Goal: Transaction & Acquisition: Obtain resource

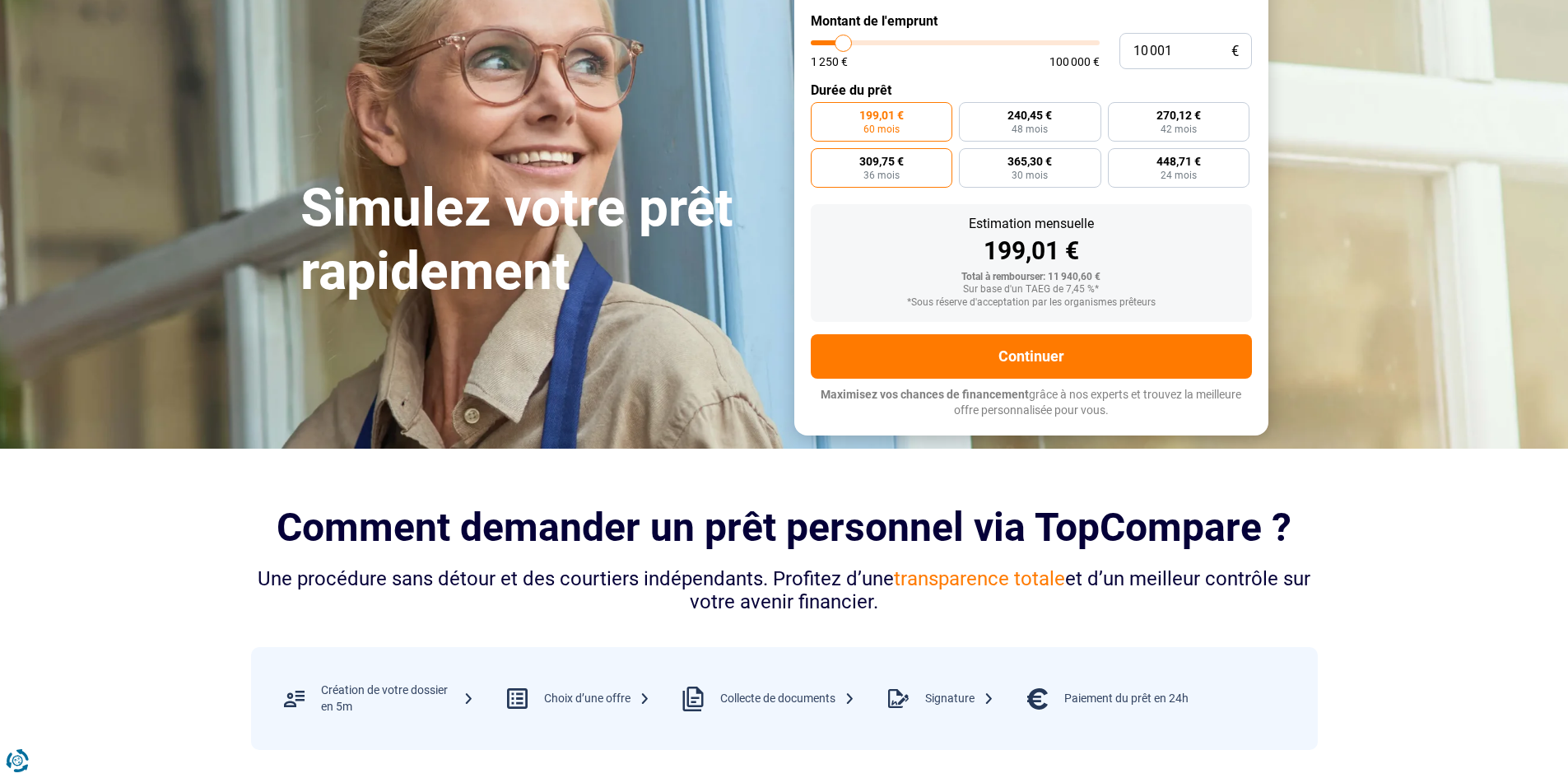
scroll to position [93, 0]
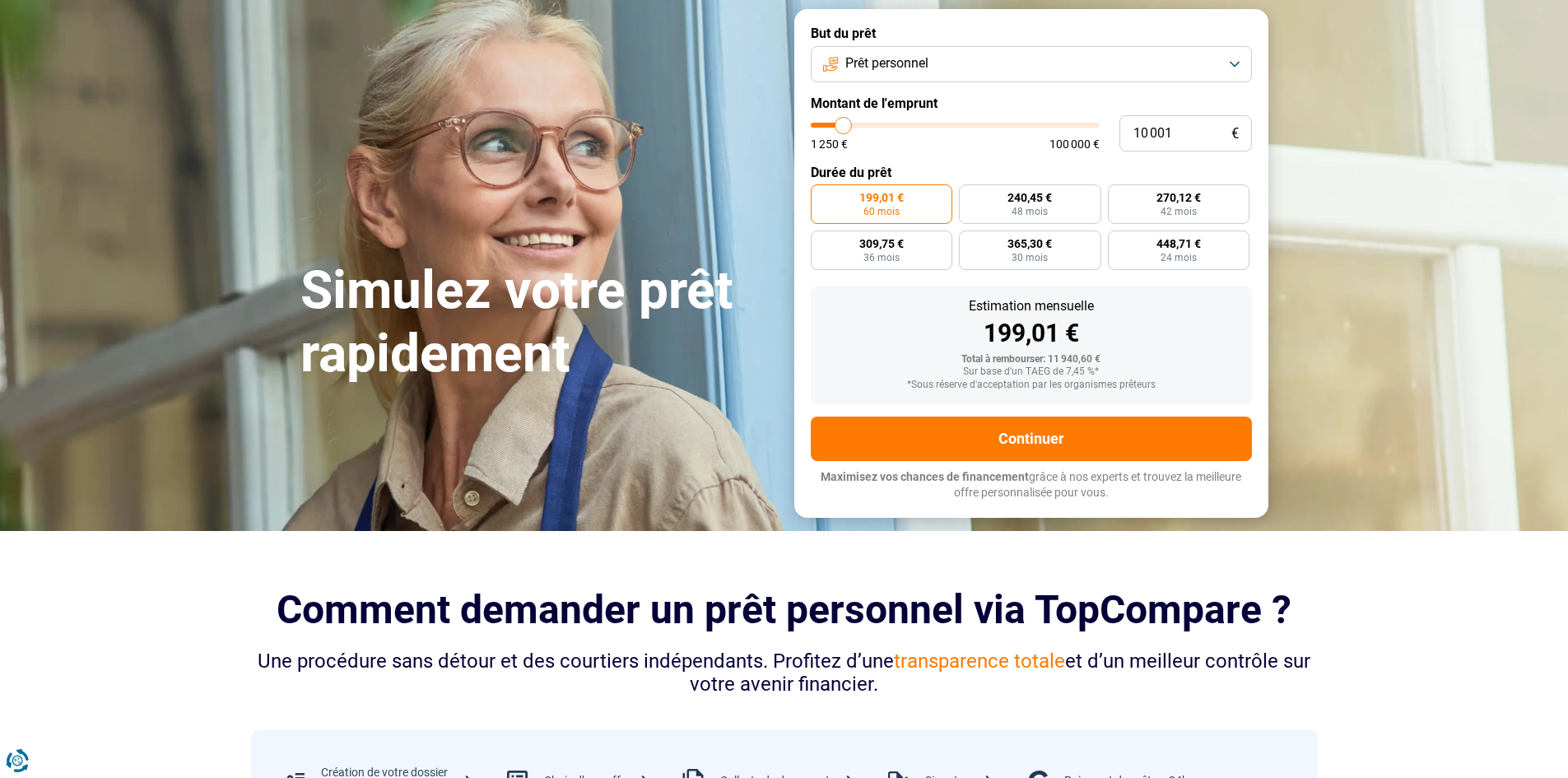
type input "11 000"
type input "11000"
type input "11 750"
type input "11750"
type input "12 750"
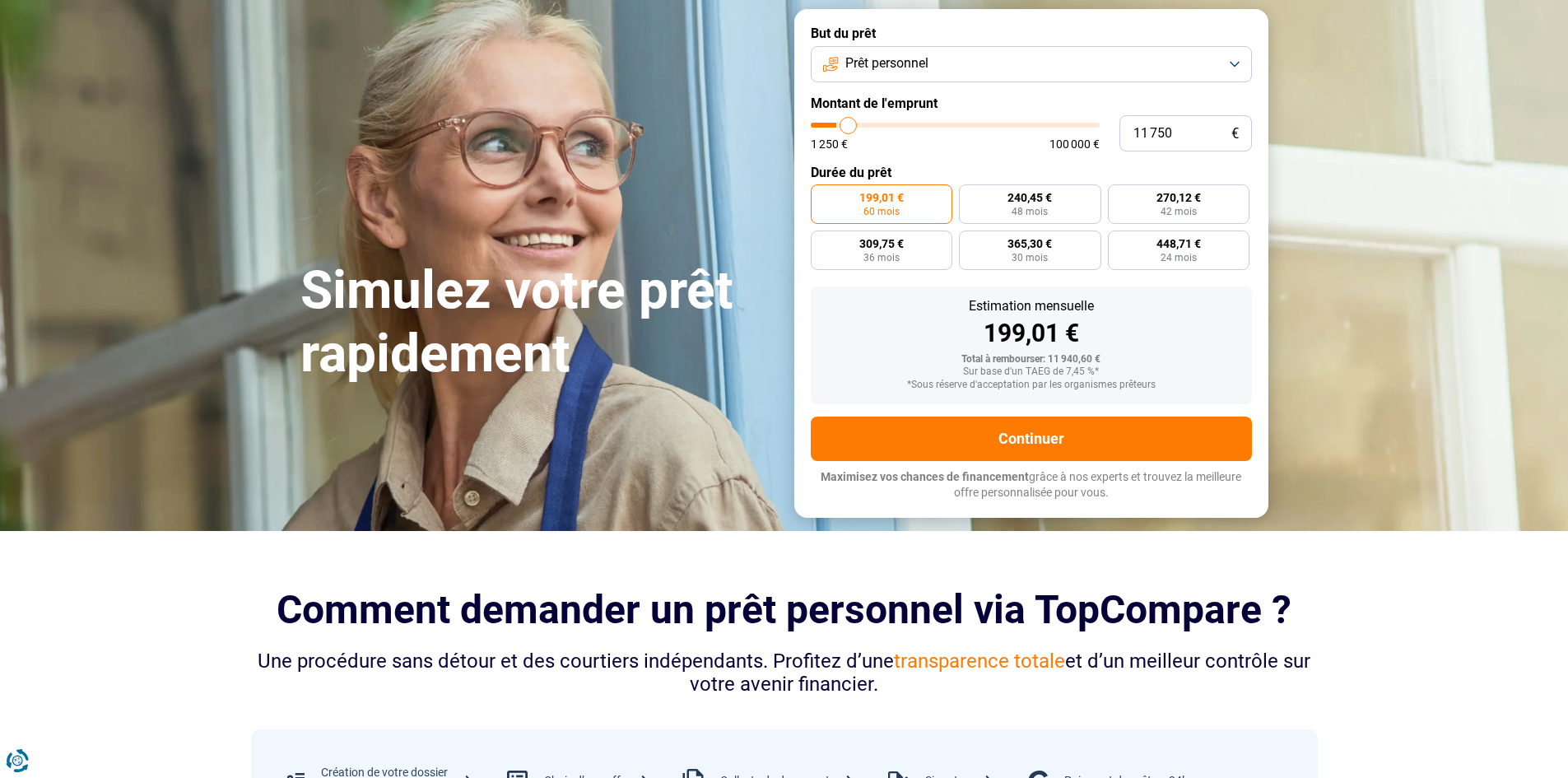
type input "12750"
type input "13 500"
type input "13500"
type input "14 250"
type input "14250"
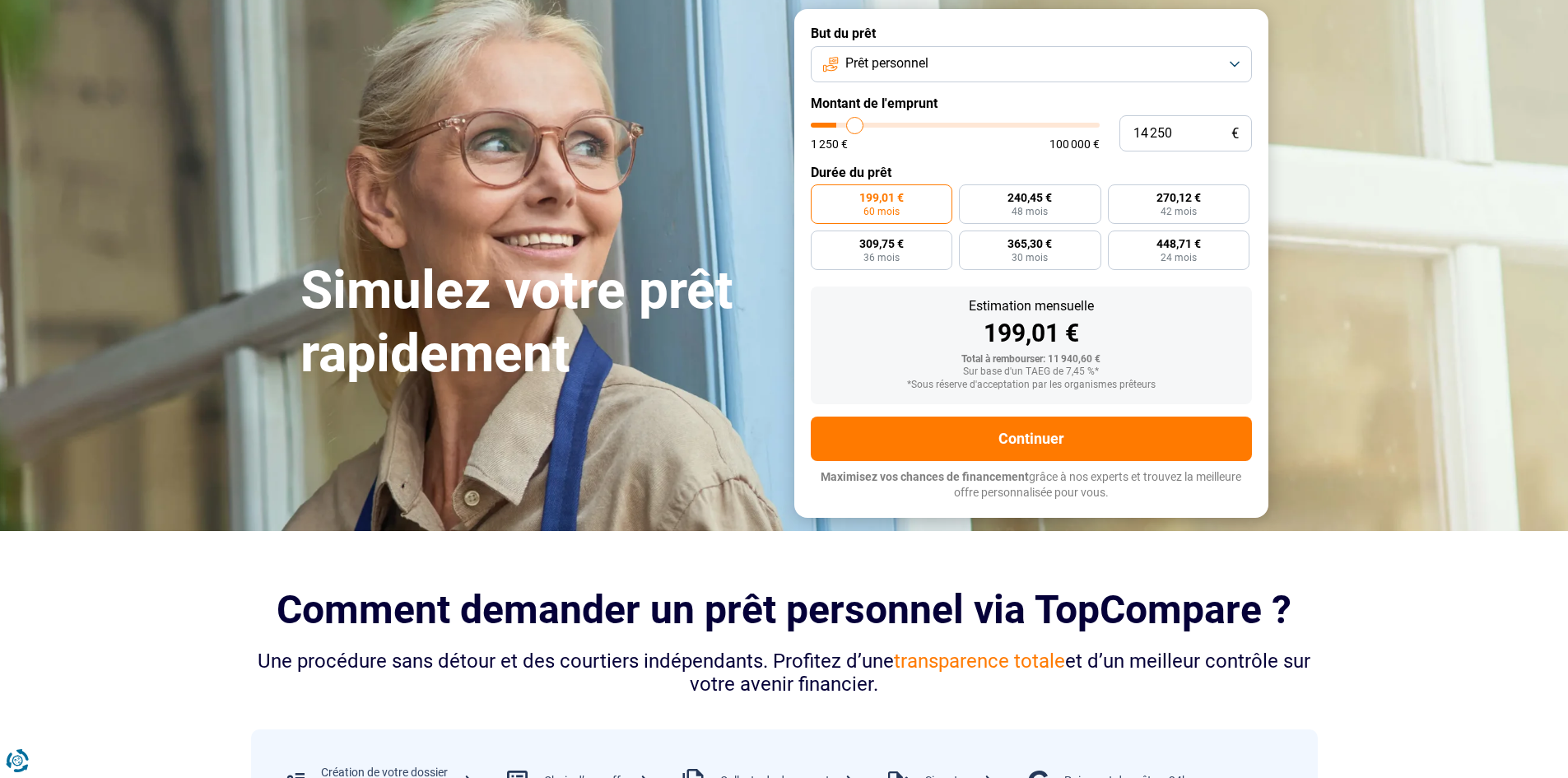
type input "14 750"
type input "14750"
type input "15 000"
type input "15000"
type input "15 500"
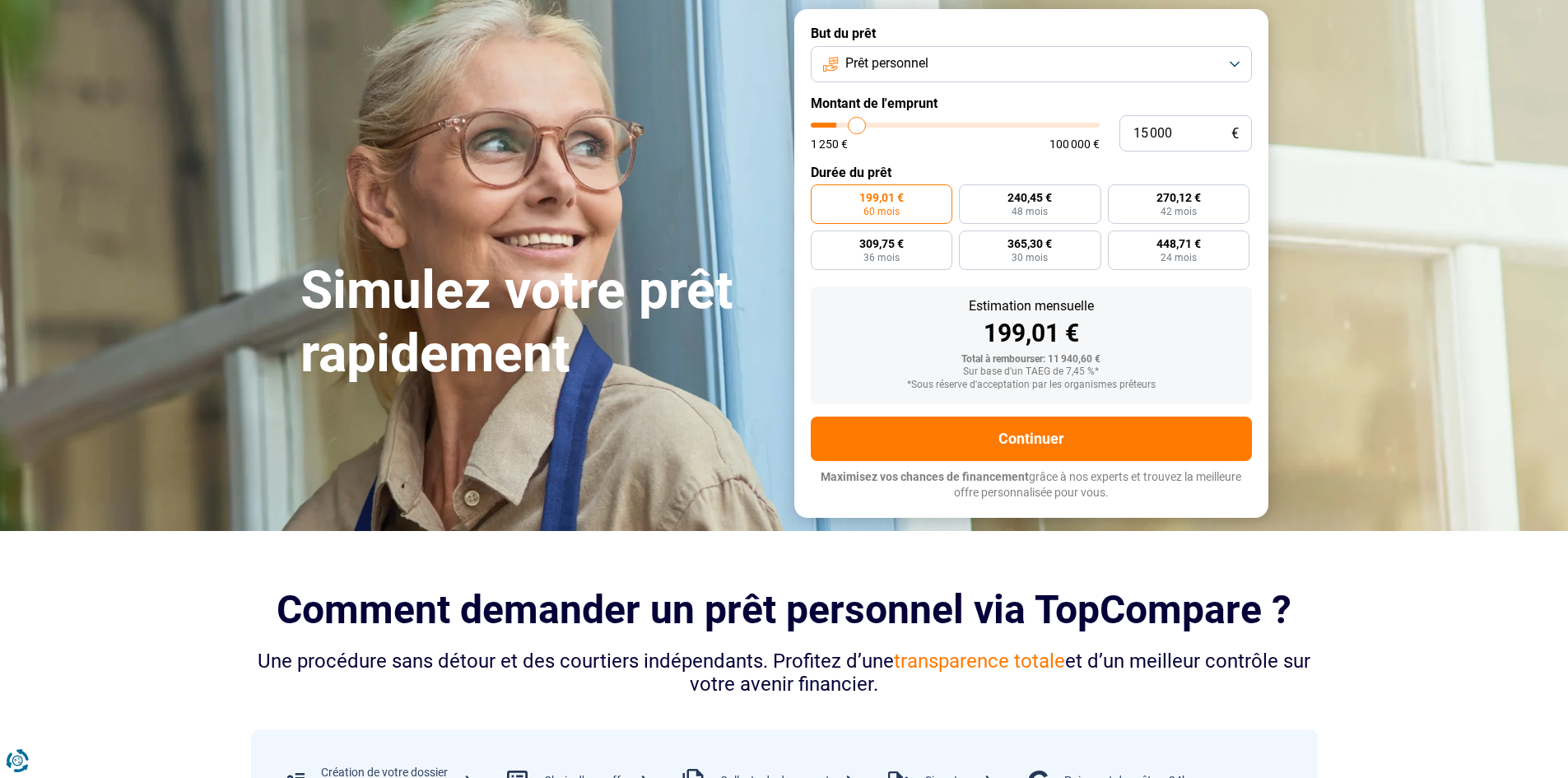
type input "15500"
type input "15 750"
type input "15750"
type input "16 000"
type input "16000"
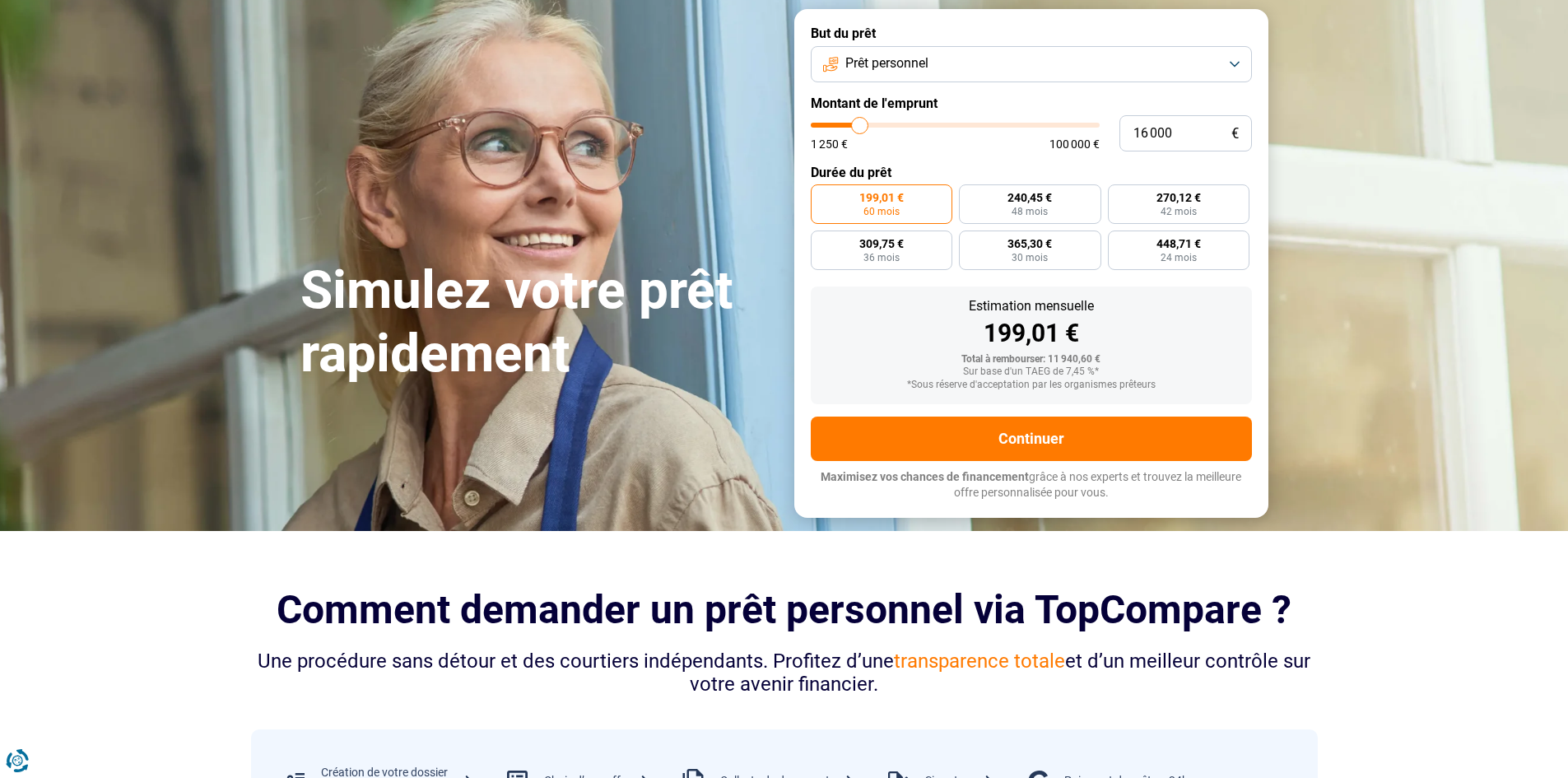
type input "15 750"
type input "15750"
type input "15 500"
type input "15500"
type input "15 000"
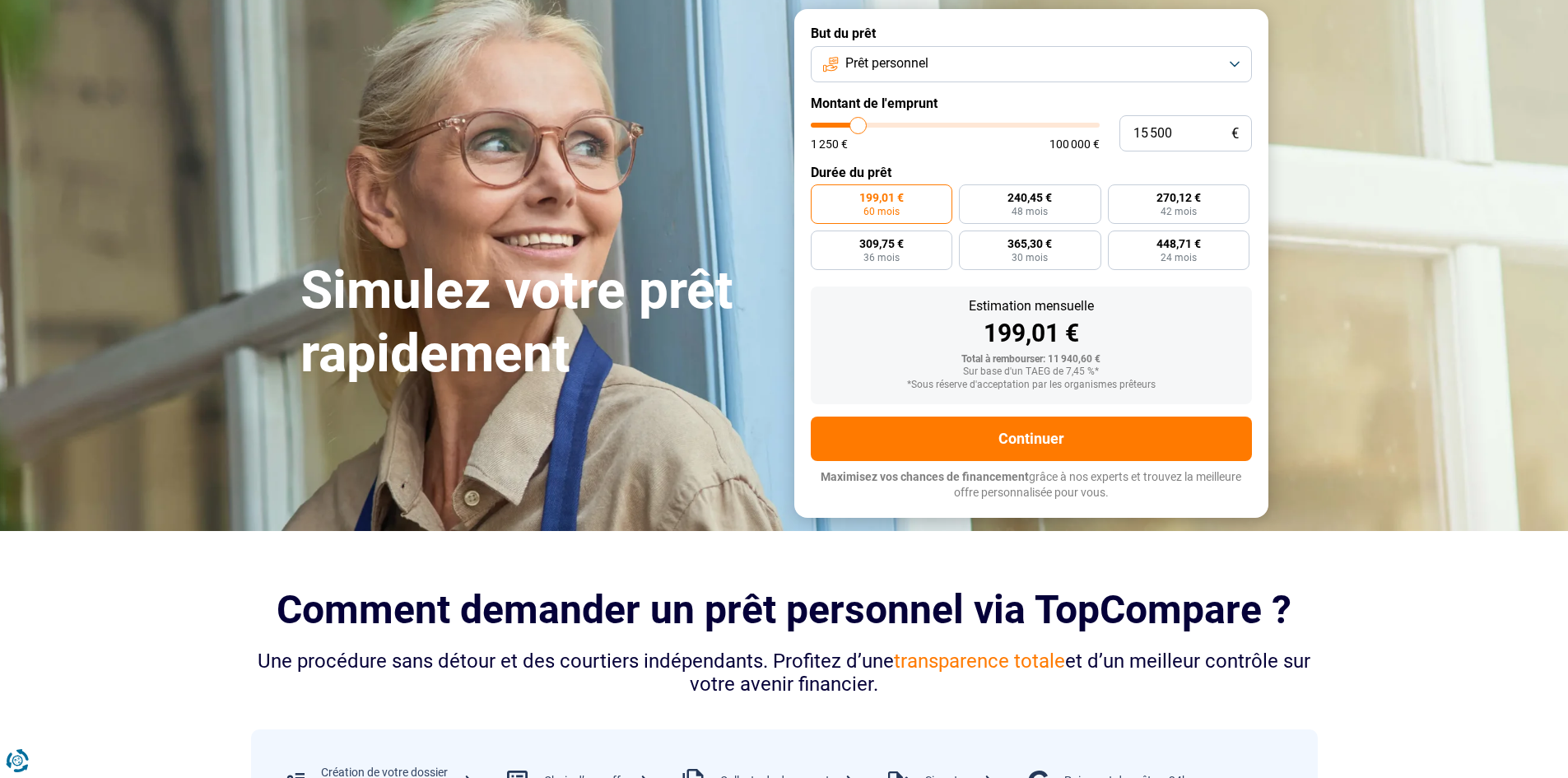
type input "15000"
type input "14 500"
type input "14500"
type input "14 000"
type input "14000"
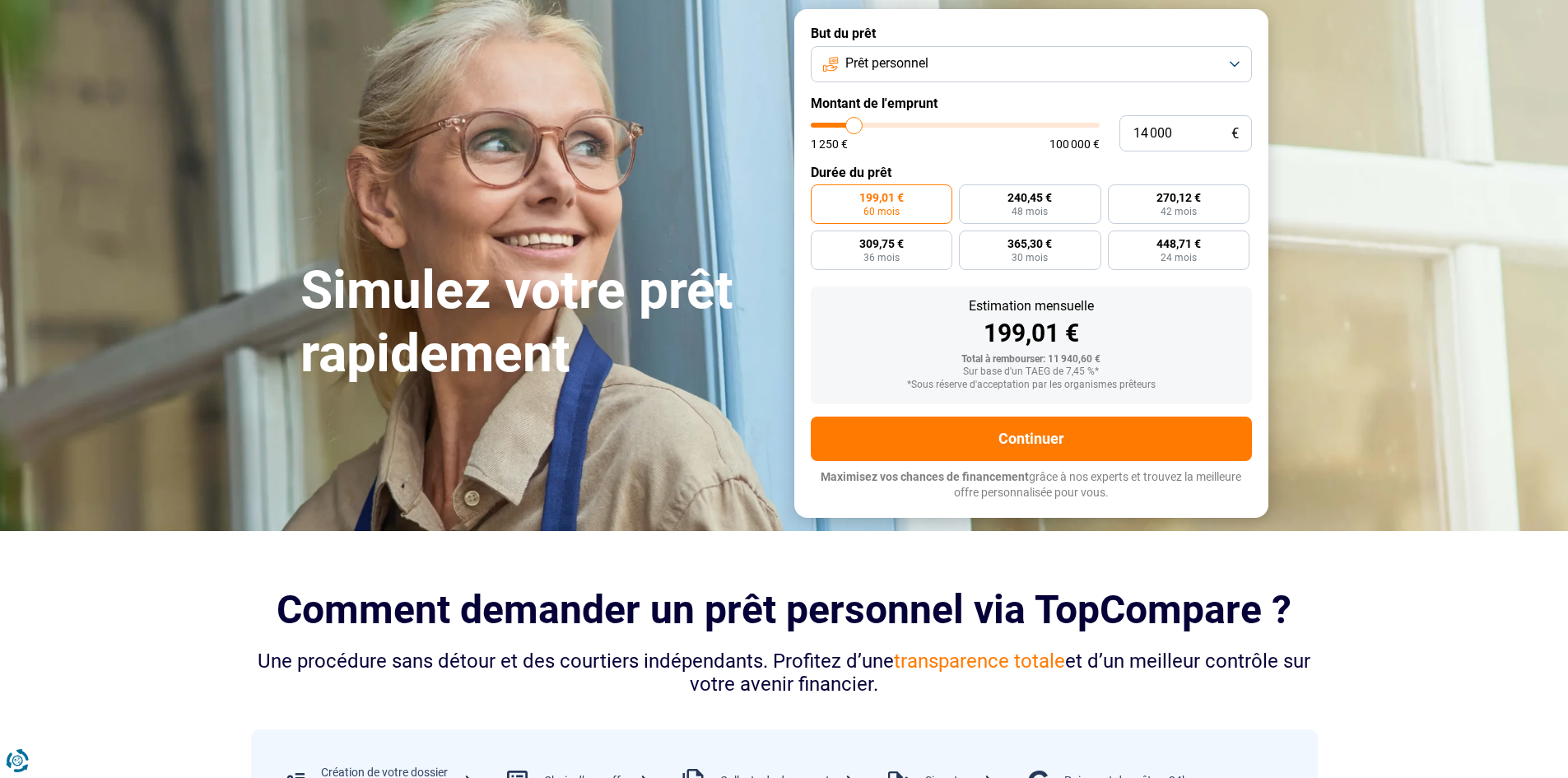
type input "13 500"
type input "13500"
type input "13 000"
type input "13000"
type input "12 500"
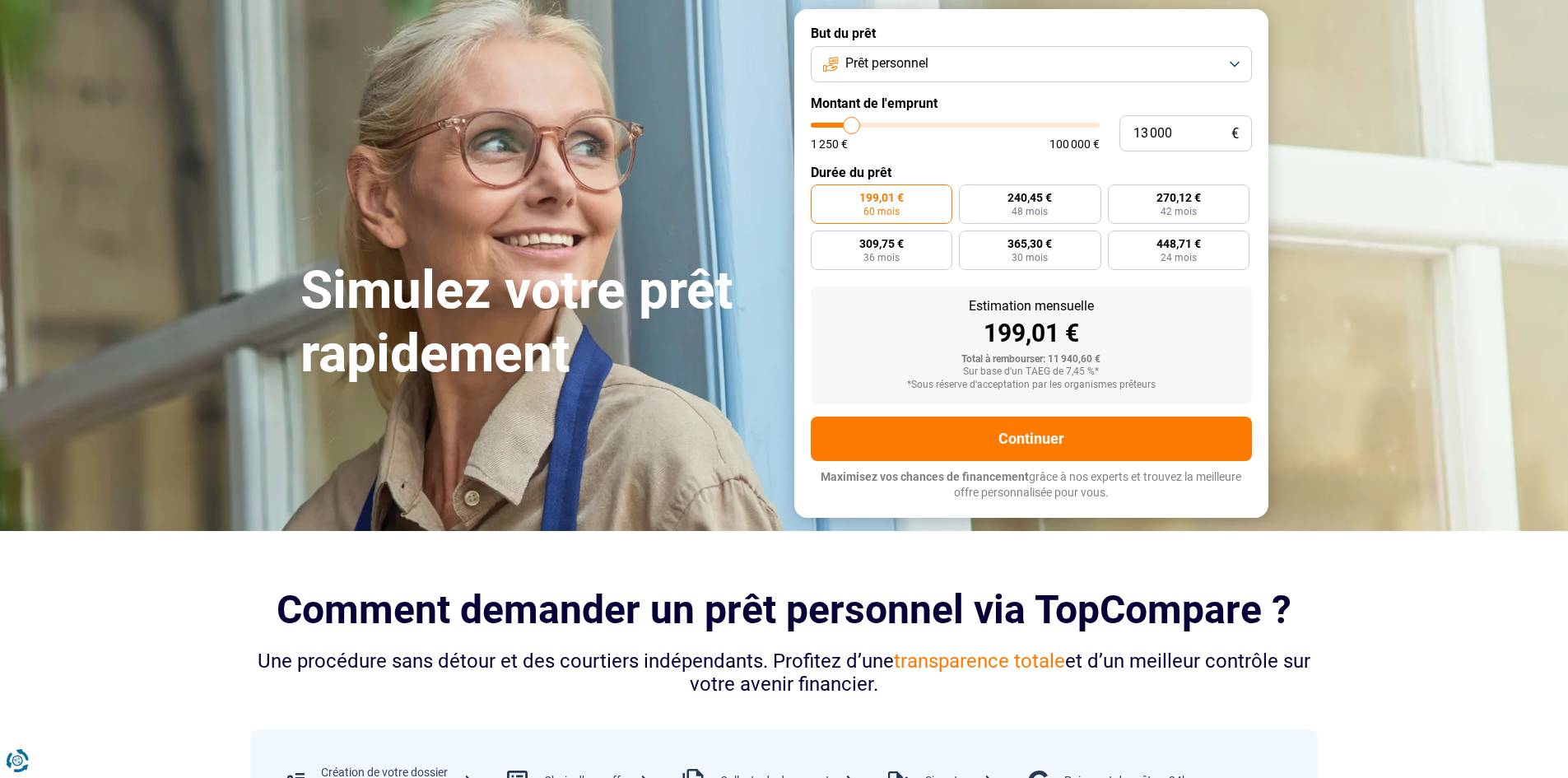
type input "12500"
type input "11 250"
type input "11250"
type input "9 750"
type input "9750"
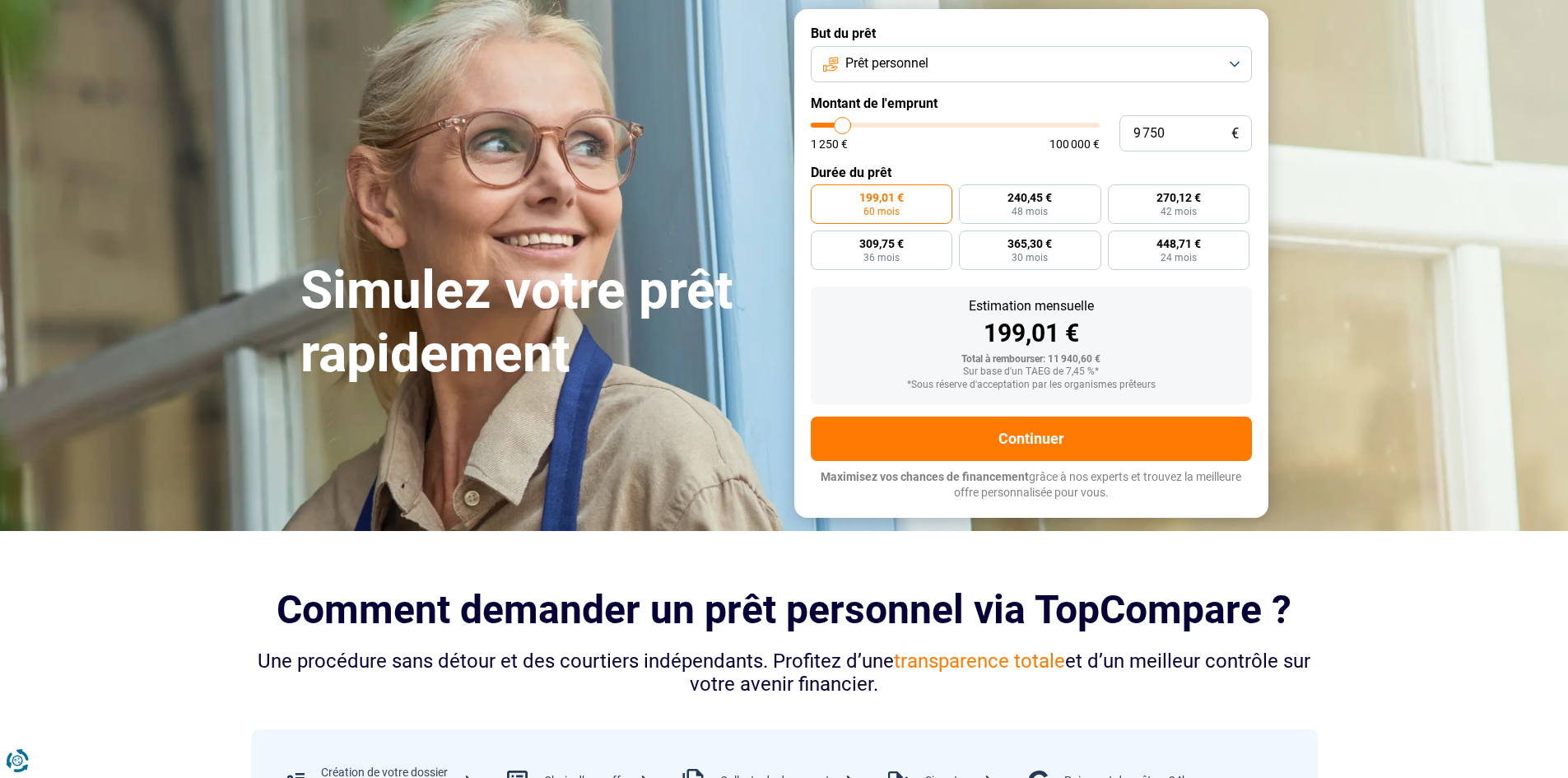
type input "8 500"
type input "8500"
type input "6 750"
type input "6750"
type input "5 000"
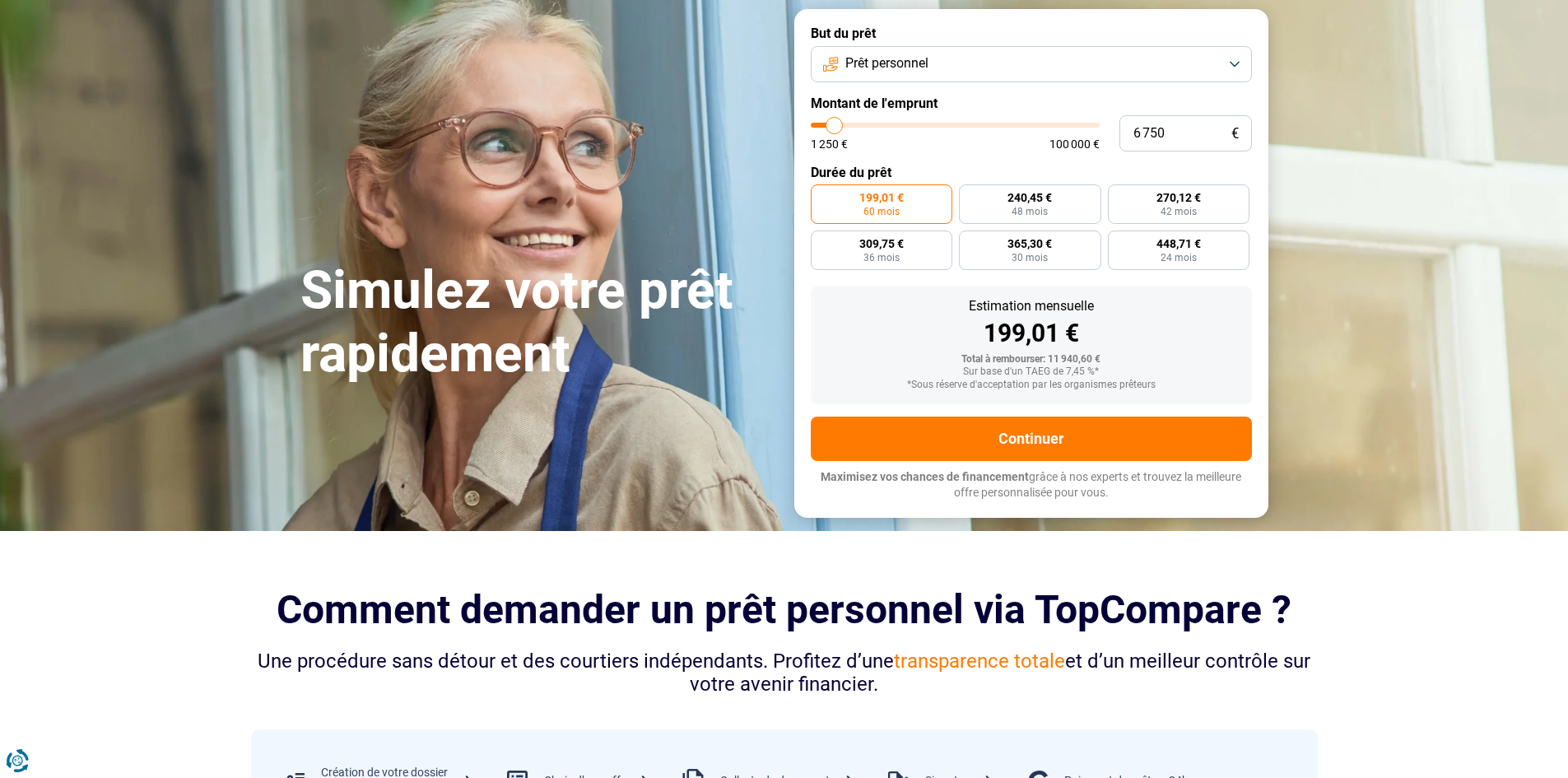
type input "5000"
type input "3 500"
type input "3500"
type input "2 250"
type input "2250"
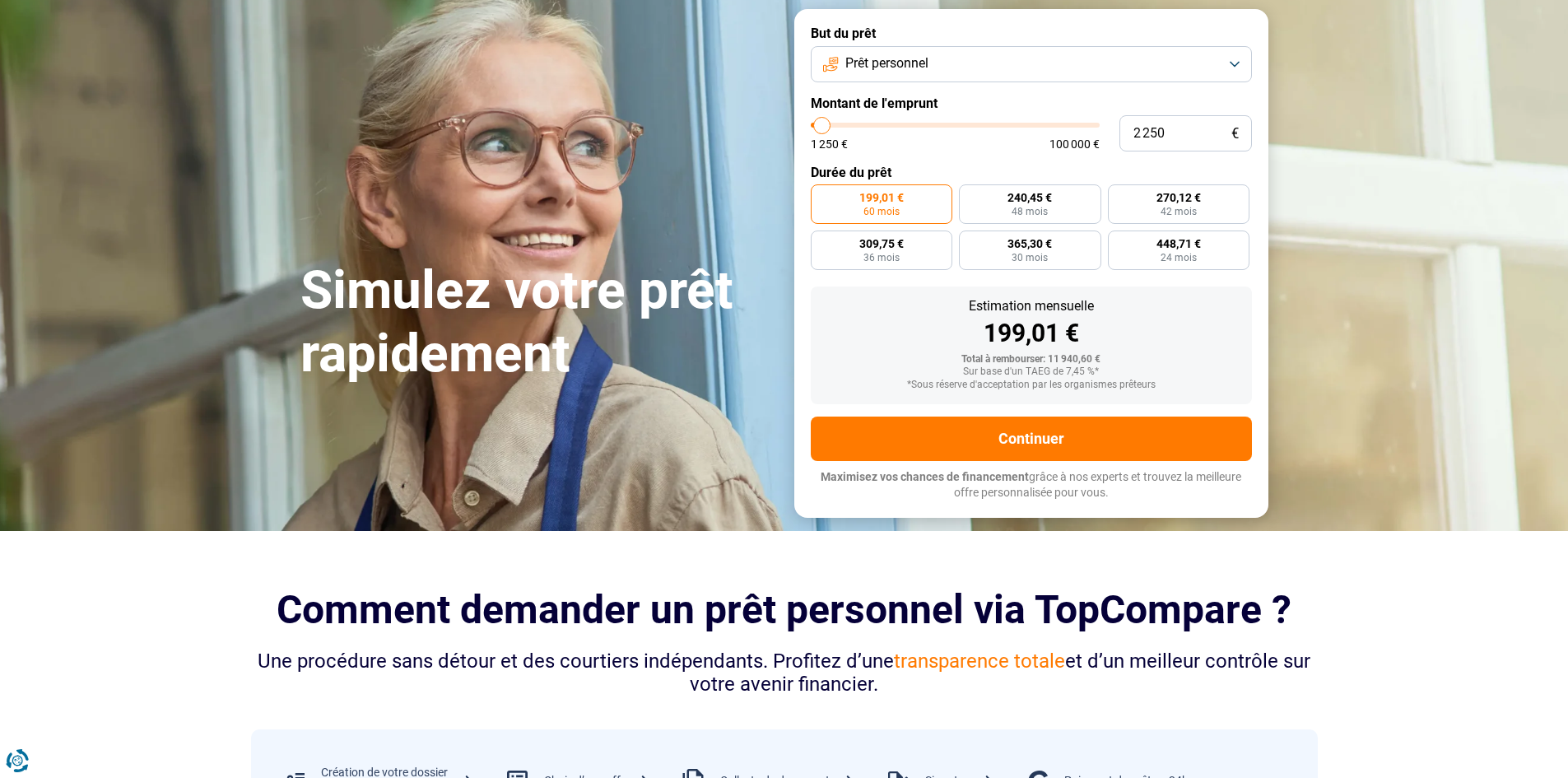
type input "1 250"
type input "1250"
type input "1 500"
type input "1500"
type input "3 000"
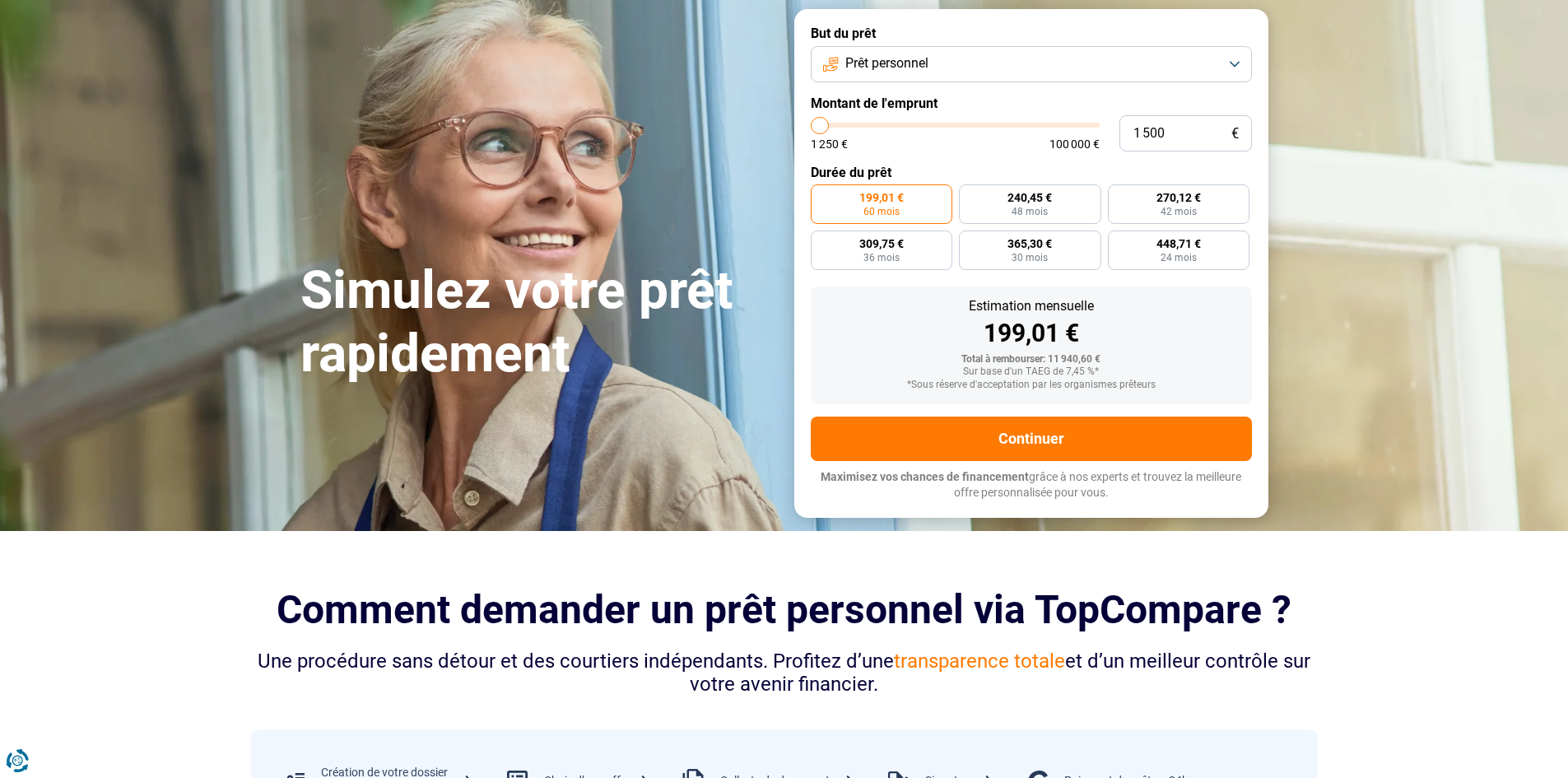
type input "3000"
type input "3 750"
type input "3750"
type input "5 500"
type input "5500"
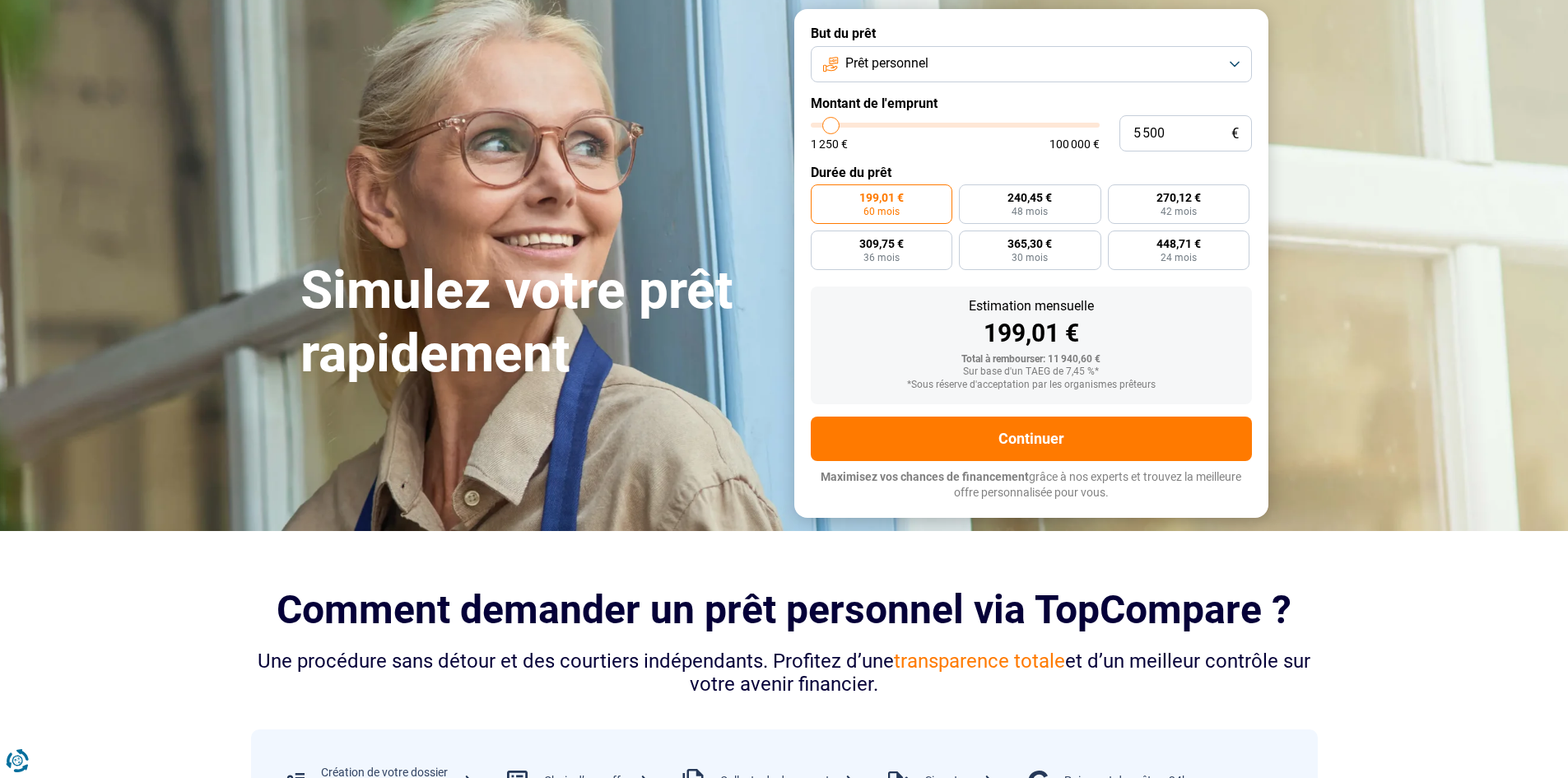
type input "6 500"
type input "6500"
type input "8 000"
type input "8000"
type input "8 500"
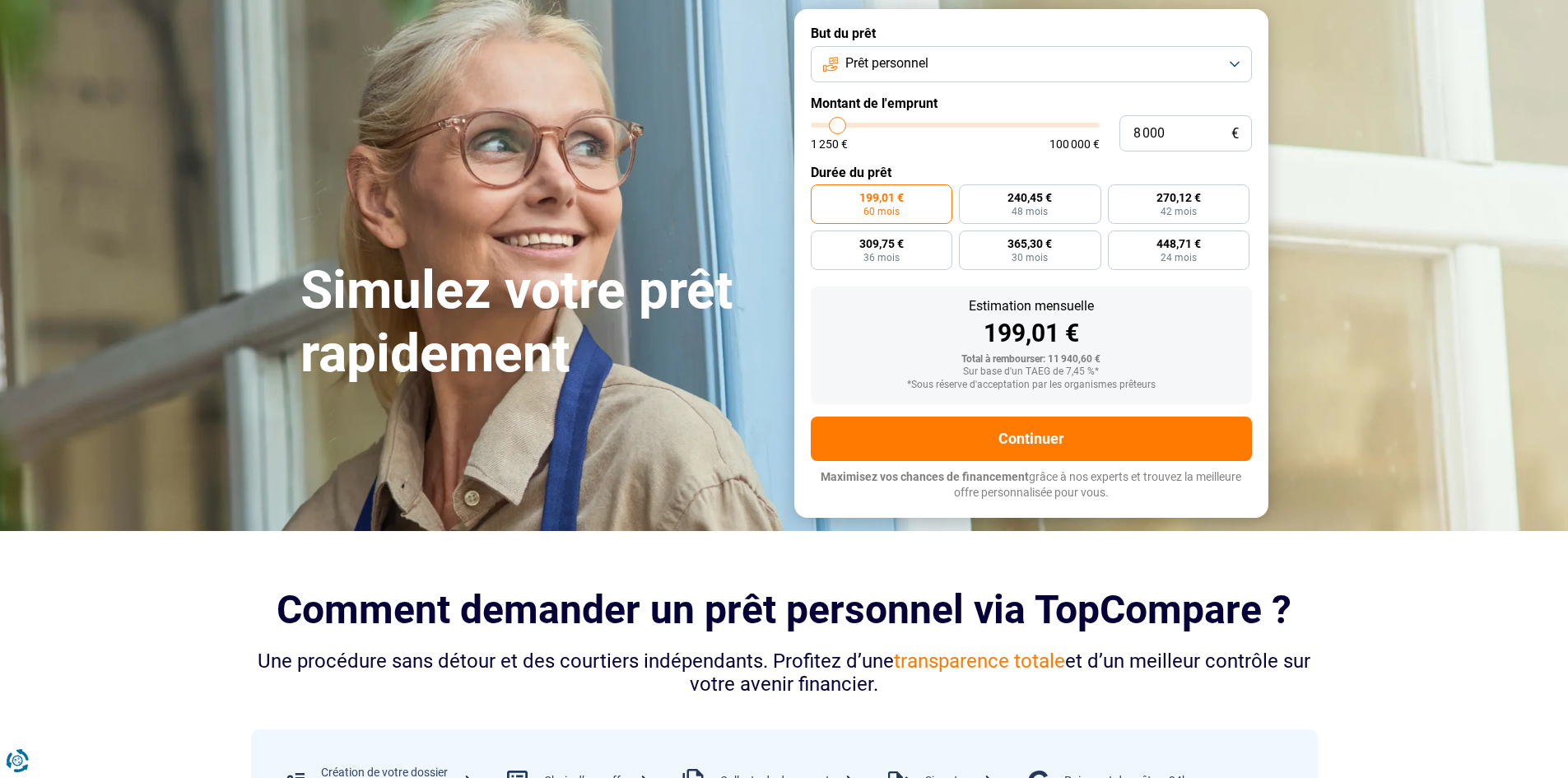
type input "8500"
type input "10 000"
type input "10000"
type input "11 500"
type input "11500"
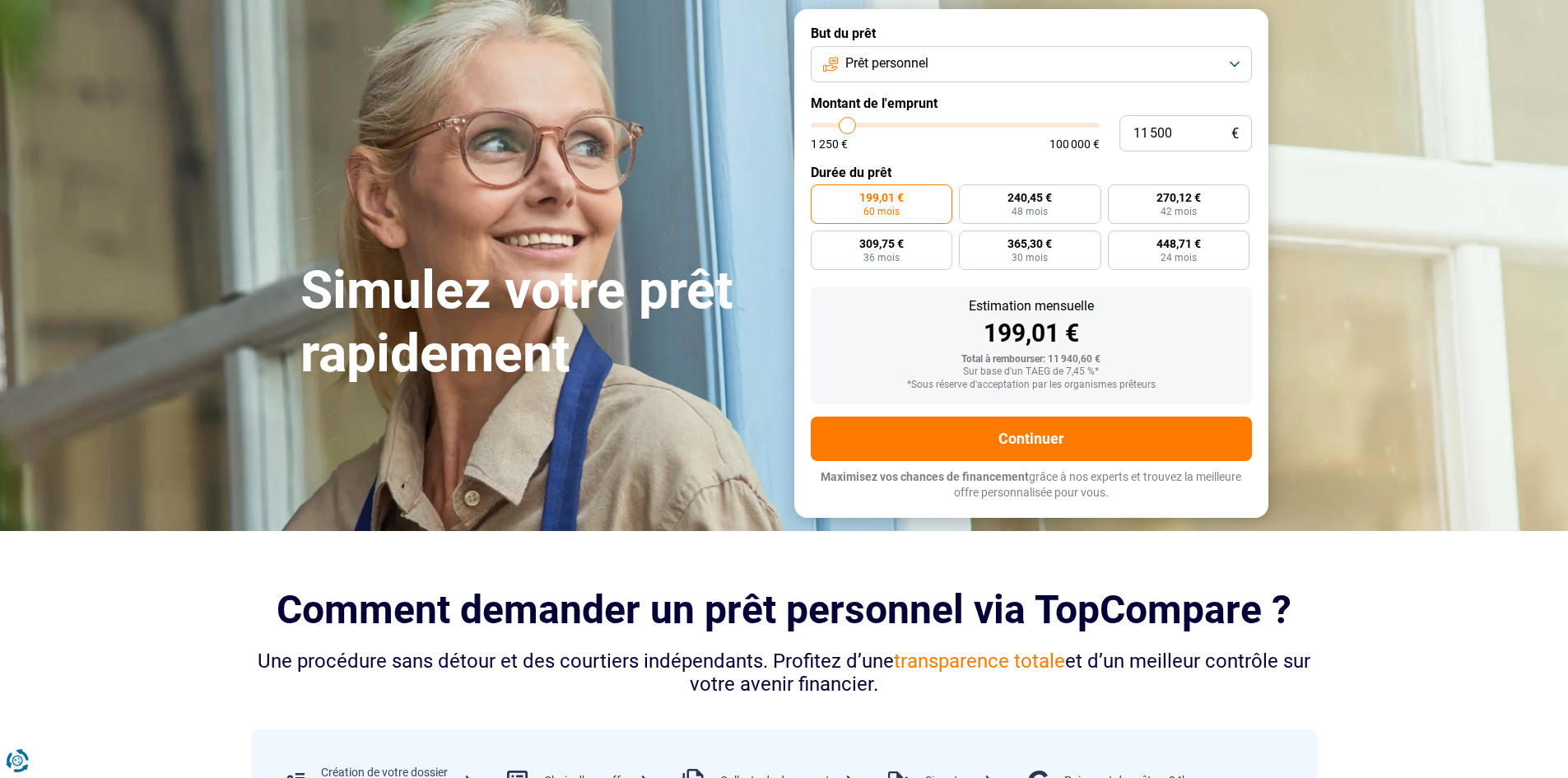
type input "13 500"
type input "13500"
type input "15 000"
type input "15000"
type input "15 750"
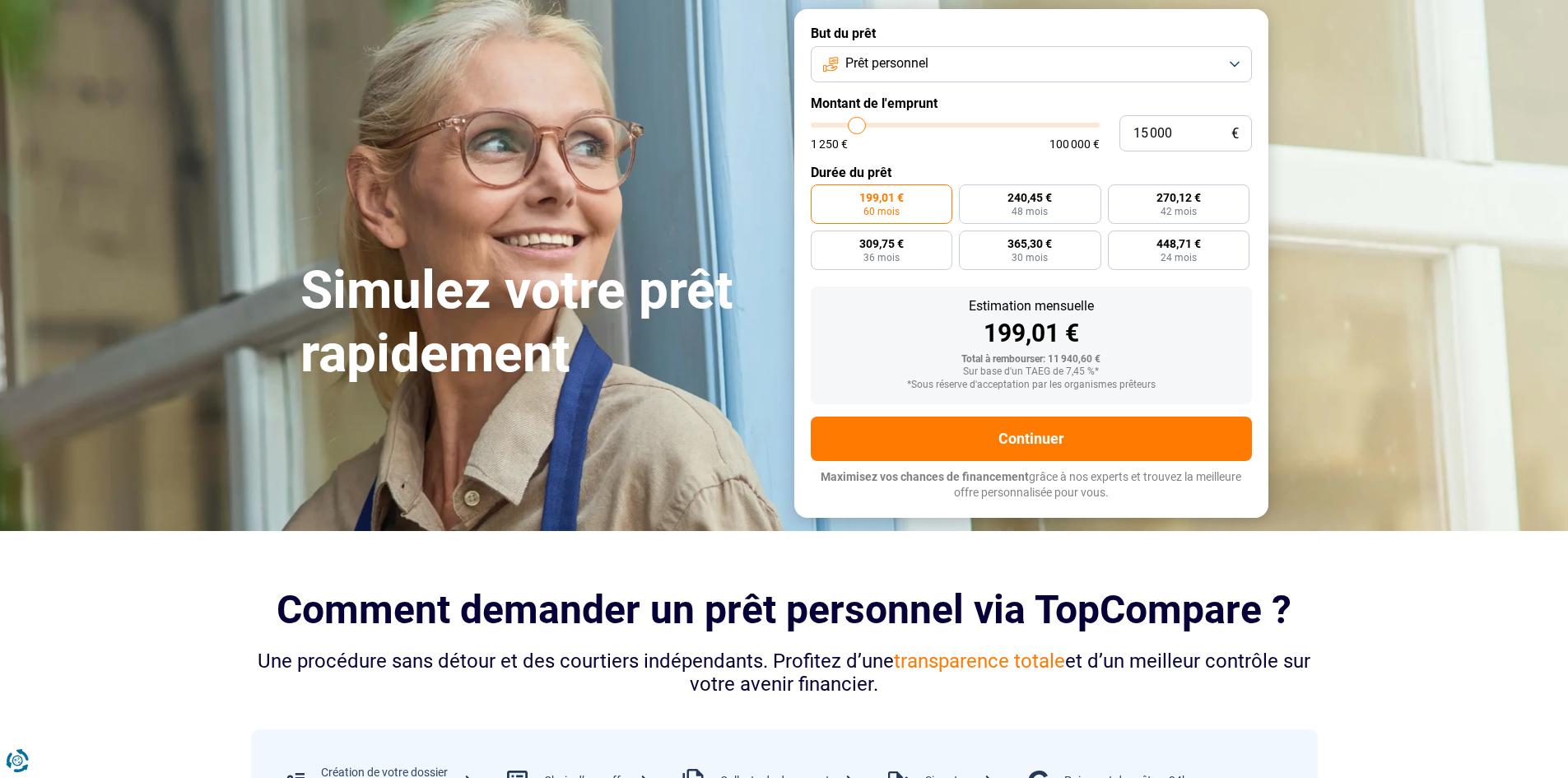
type input "15750"
type input "16 250"
type input "16250"
type input "16 500"
type input "16500"
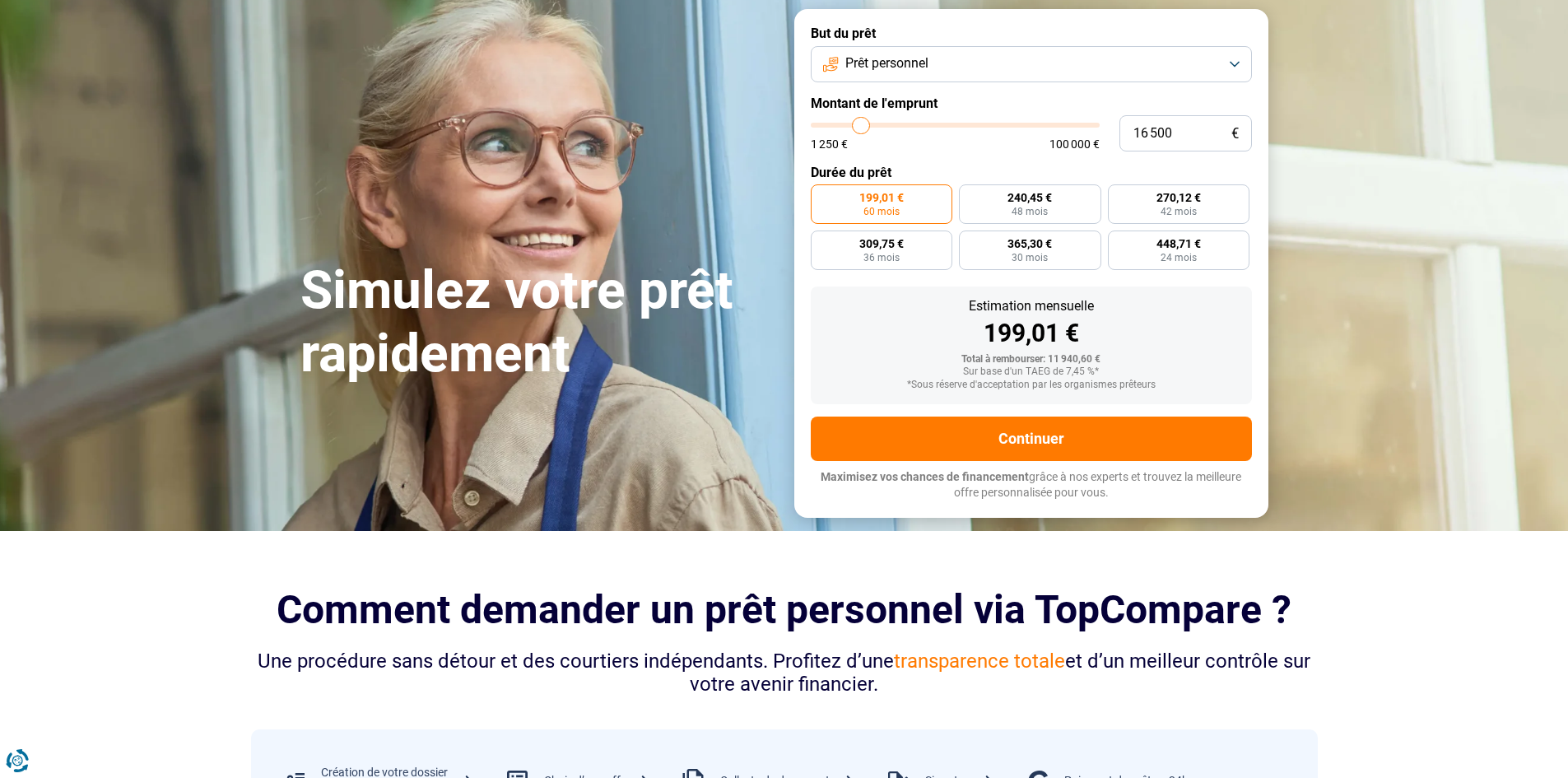
type input "17 250"
type input "17250"
type input "17 500"
type input "17500"
type input "18 000"
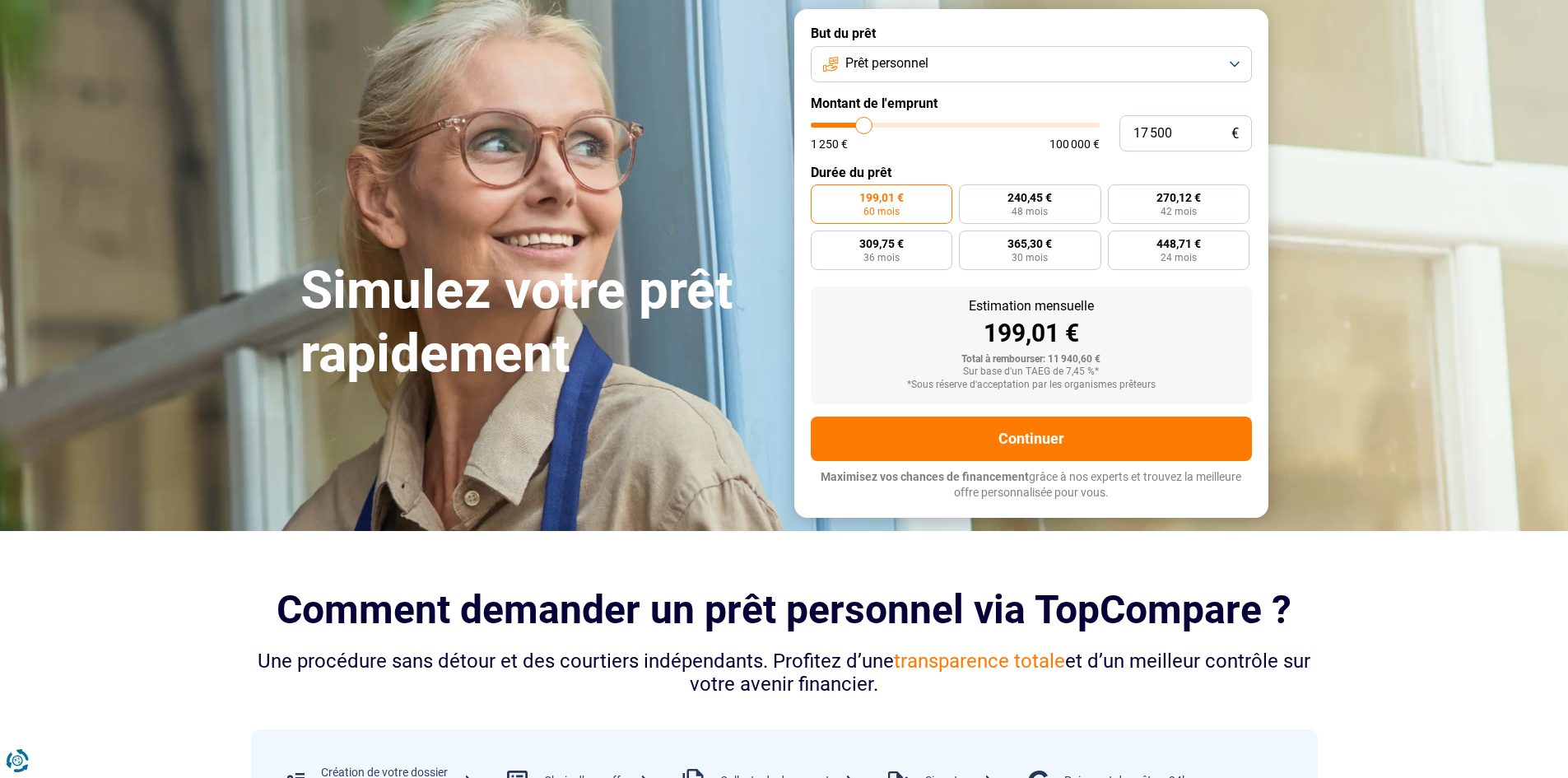
type input "18000"
type input "18 500"
type input "18500"
type input "18 750"
type input "18750"
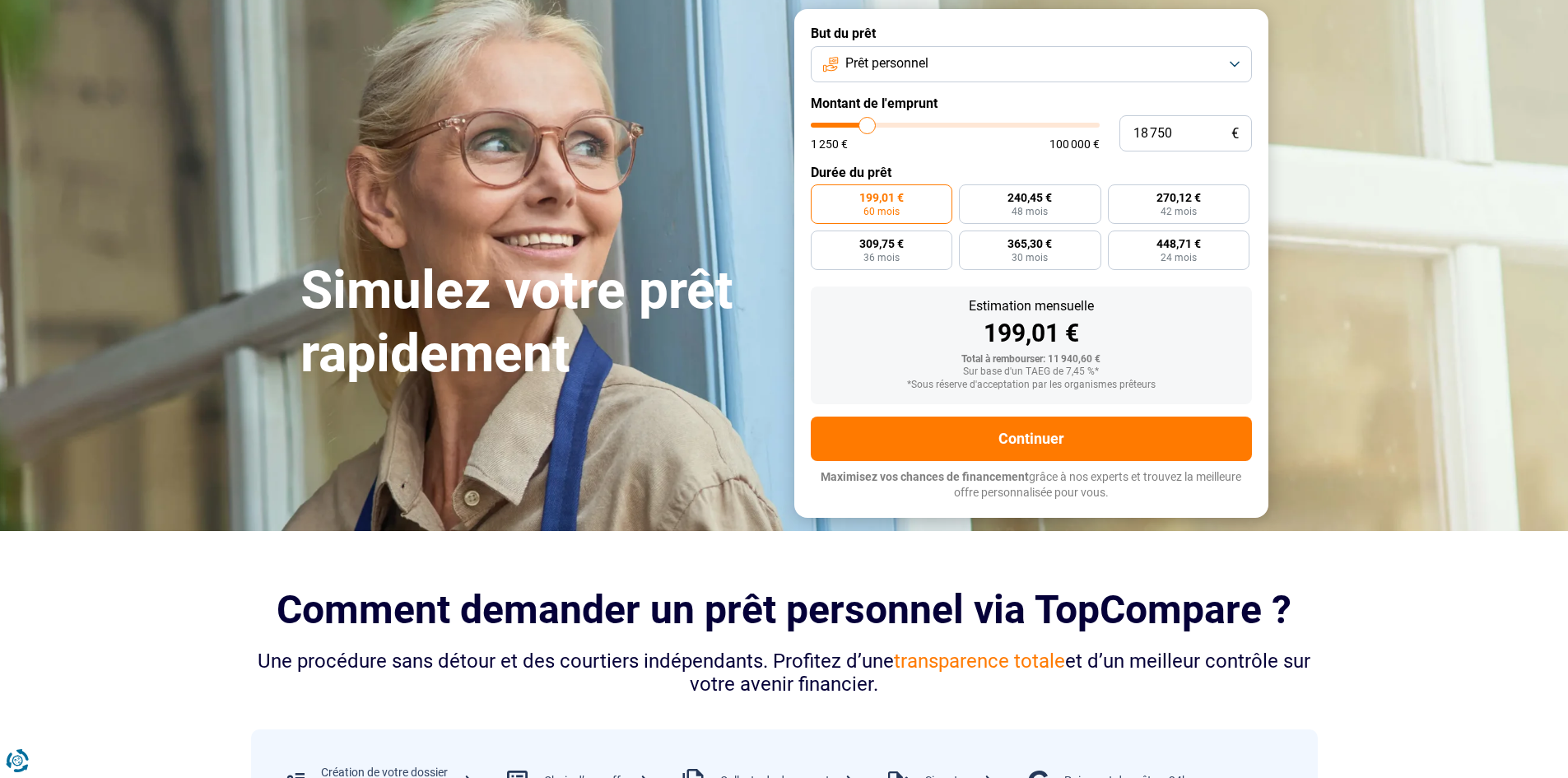
type input "18 500"
type input "18500"
type input "18 000"
type input "18000"
type input "17 750"
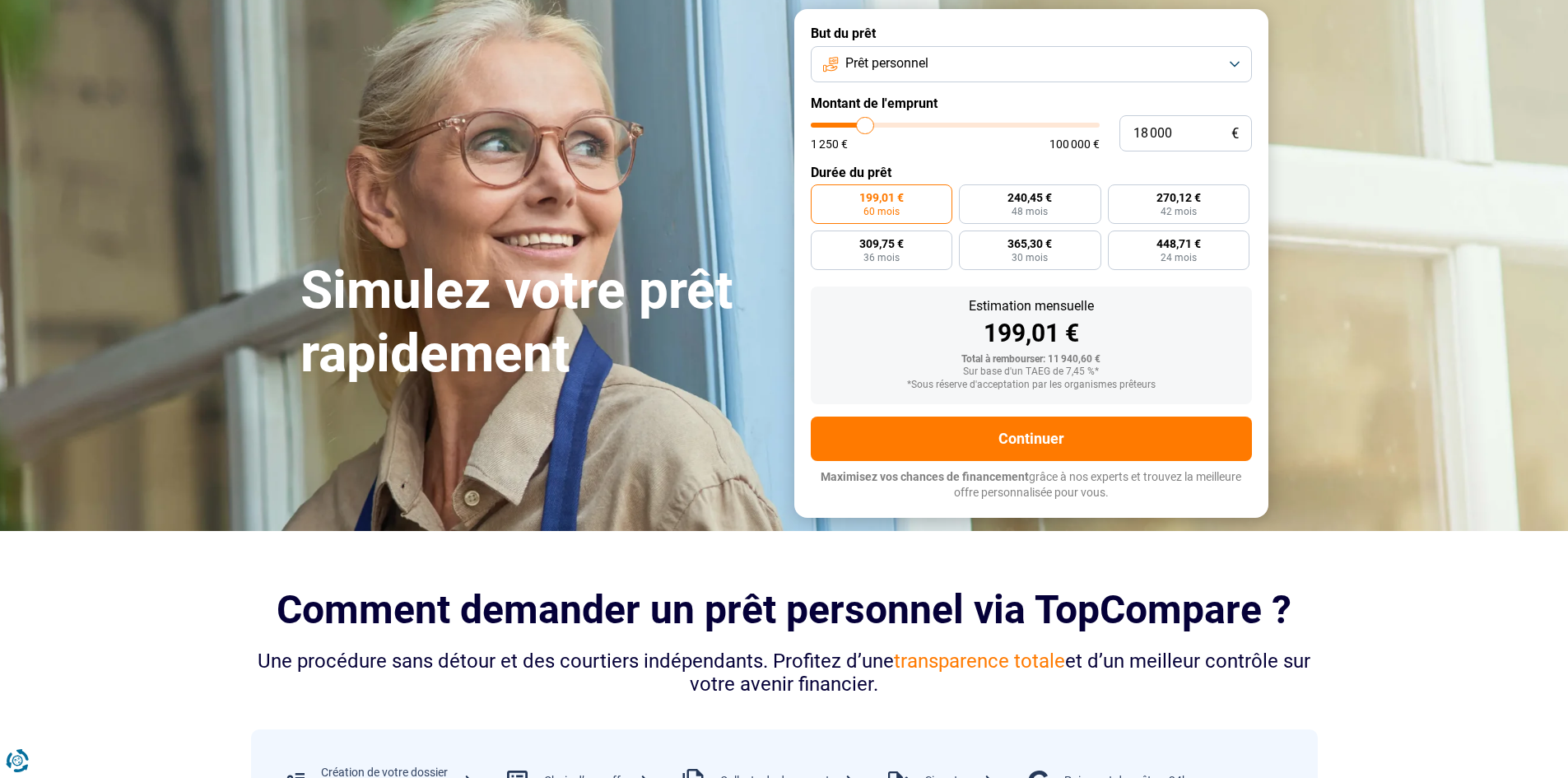
type input "17750"
type input "17 500"
type input "17500"
type input "17 000"
type input "17000"
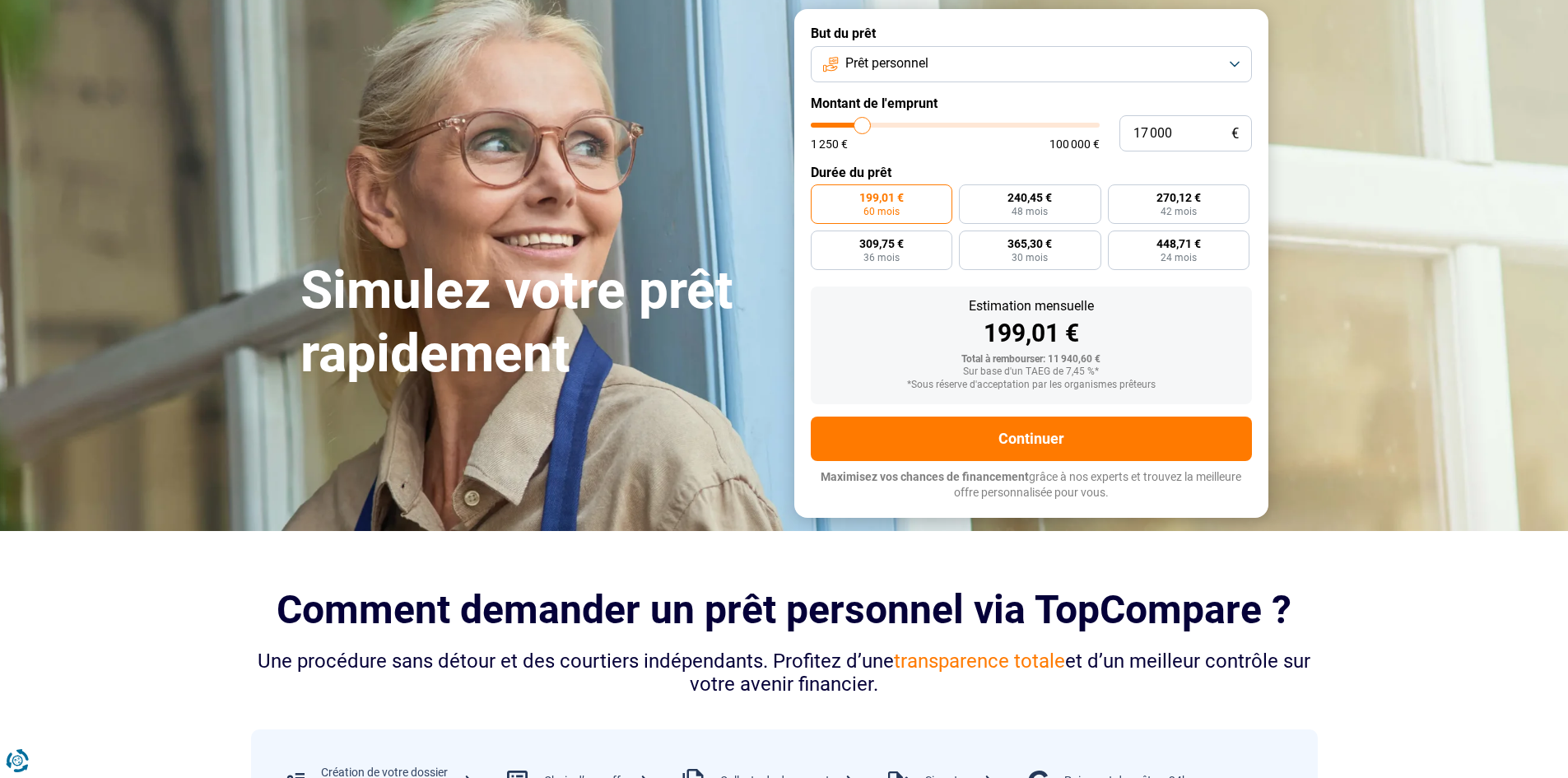
type input "16 500"
type input "16500"
type input "16 250"
type input "16250"
type input "16 000"
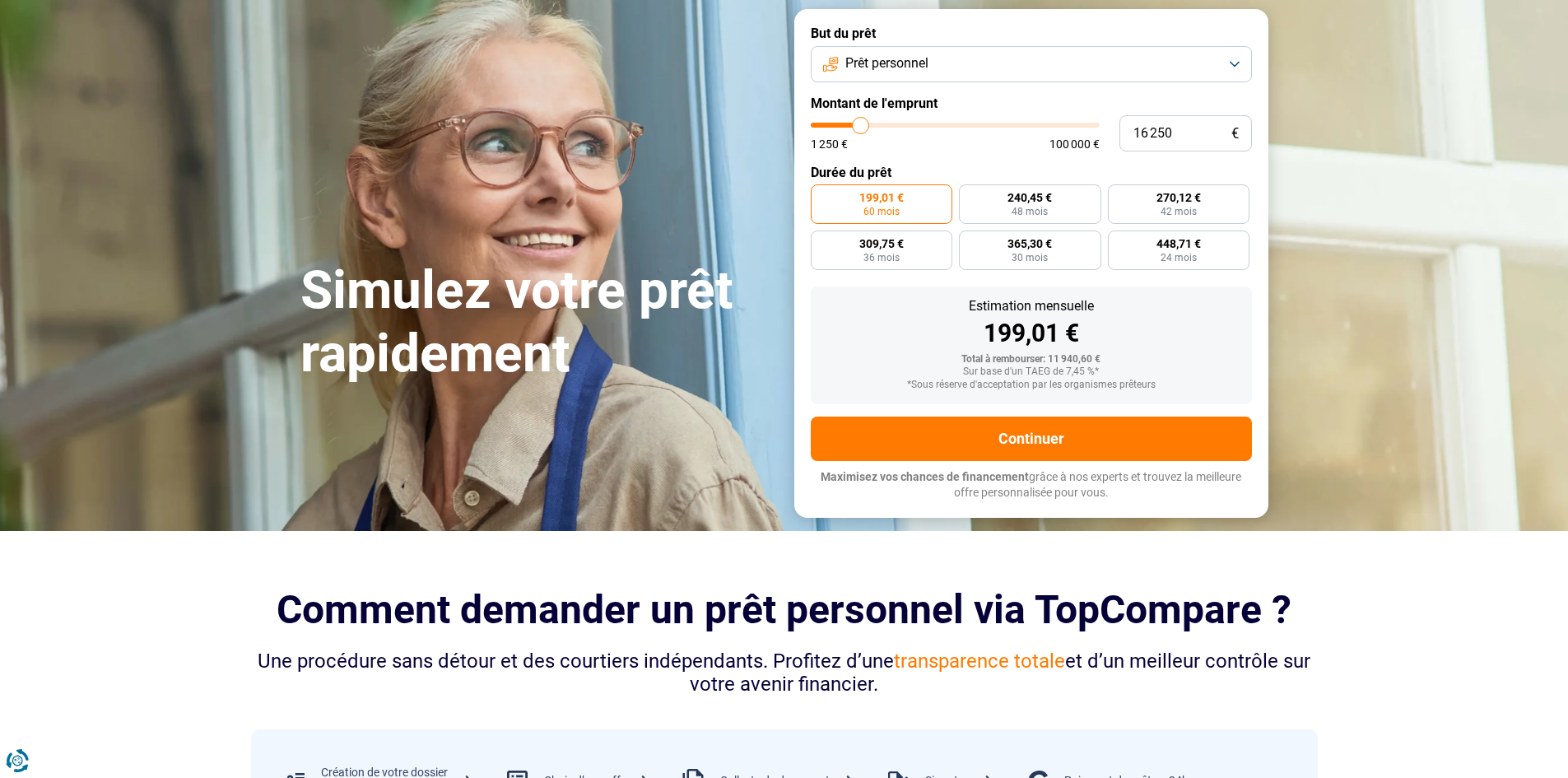
type input "16000"
type input "15 750"
type input "15750"
type input "15 500"
type input "15500"
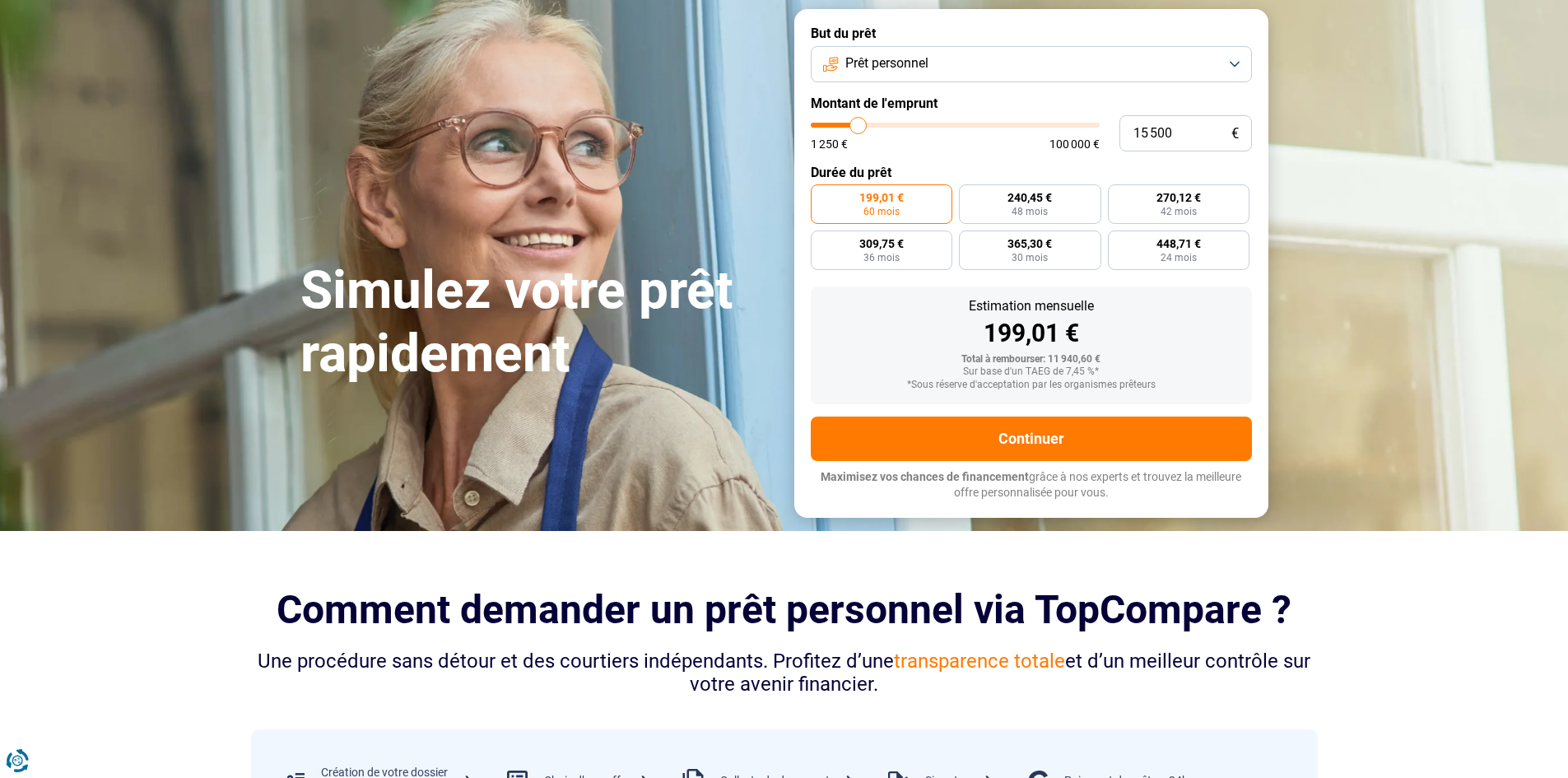
type input "15 000"
type input "15000"
type input "14 500"
type input "14500"
type input "14 250"
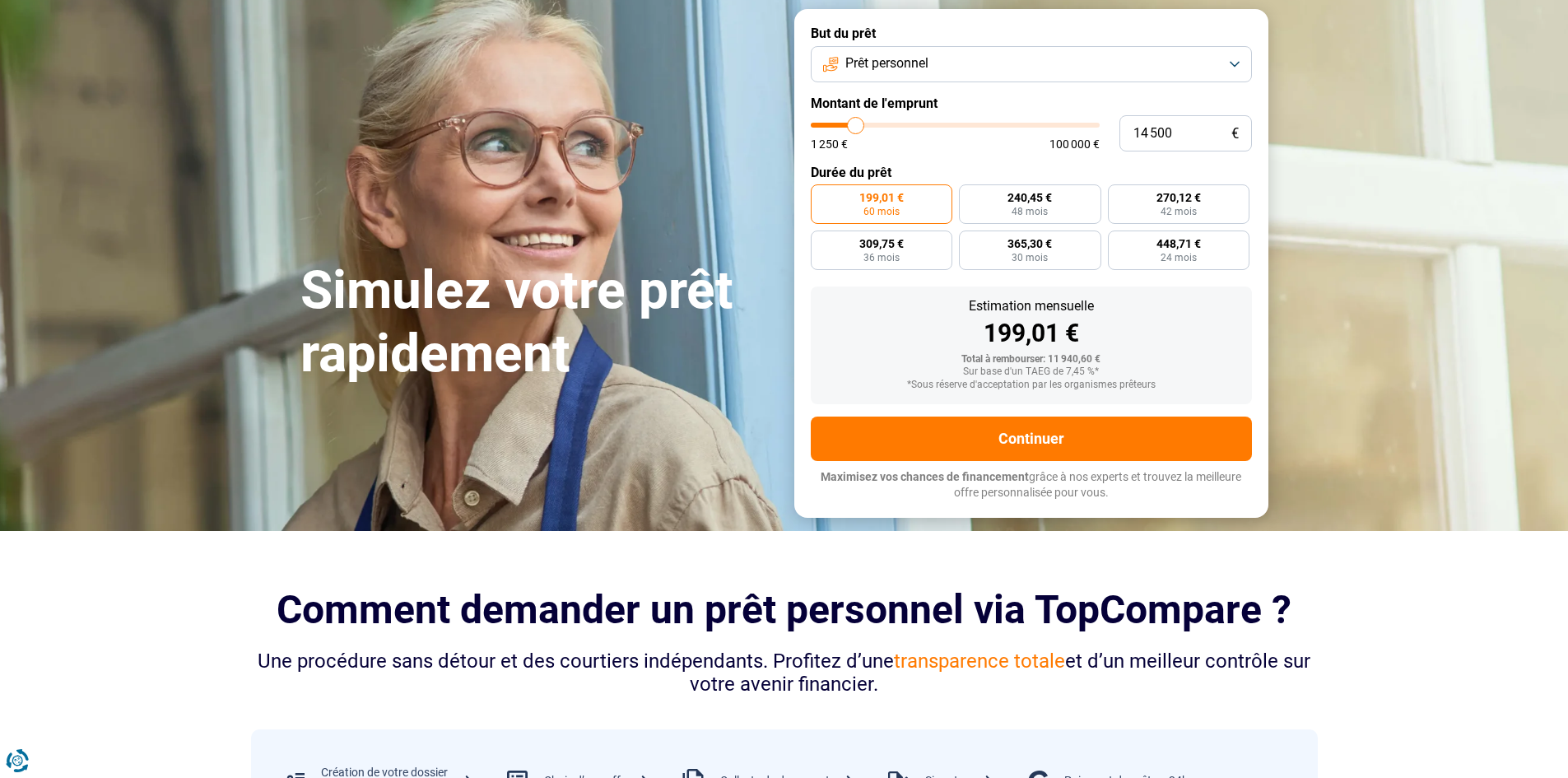
type input "14250"
type input "14 000"
type input "14000"
type input "13 500"
type input "13500"
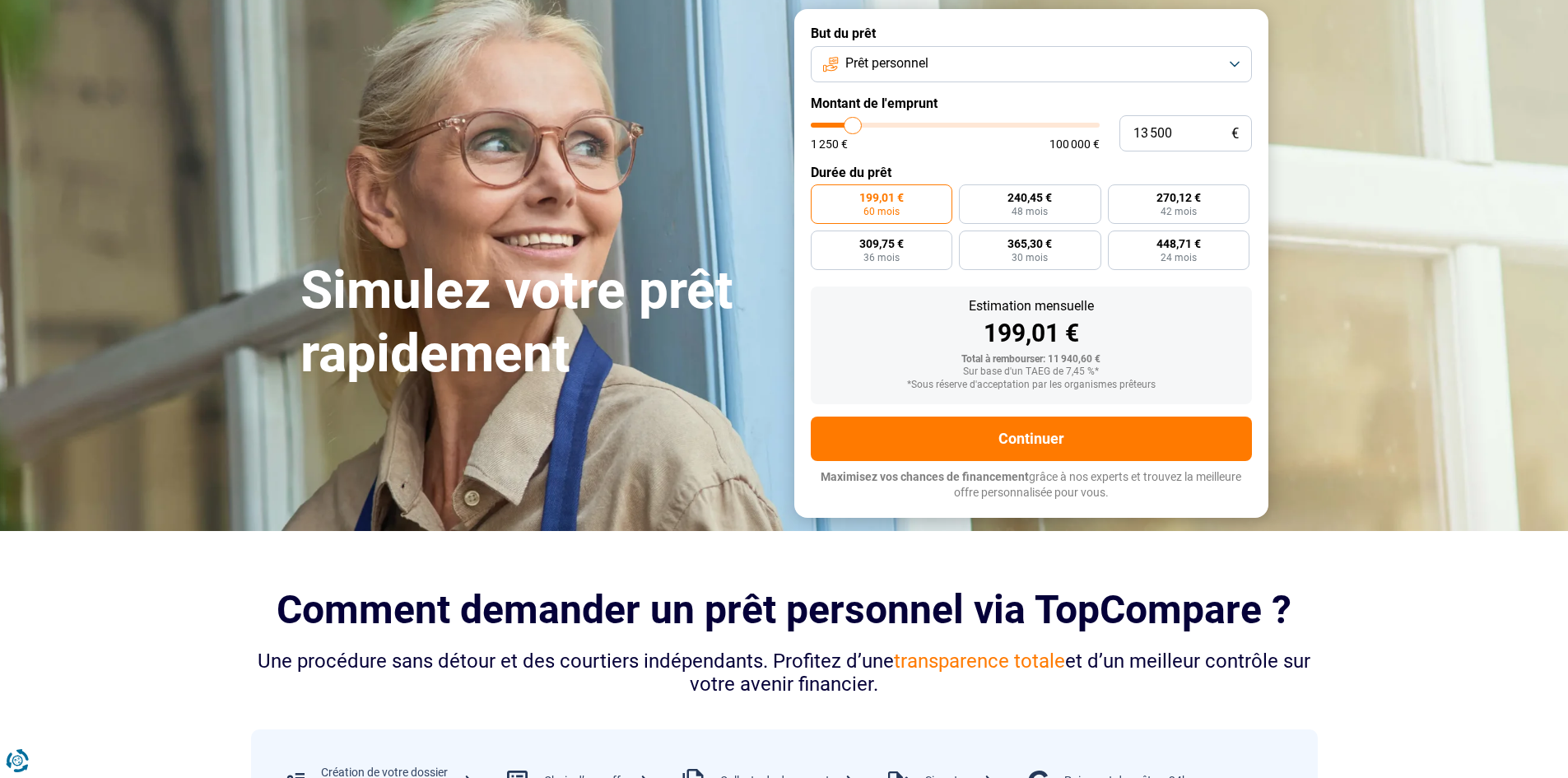
type input "13 250"
type input "13250"
type input "13 000"
type input "13000"
type input "12 750"
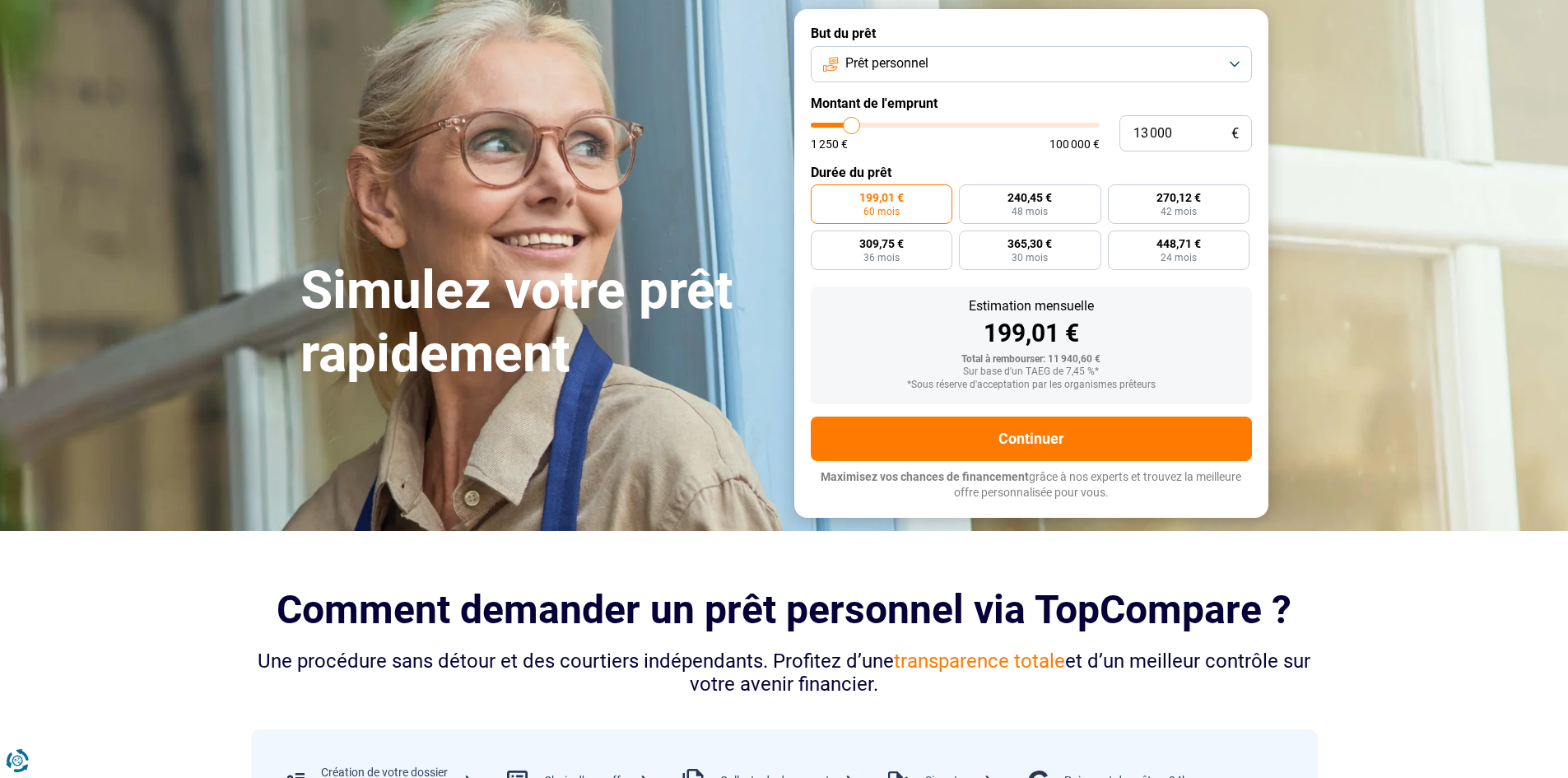
type input "12750"
type input "12 500"
type input "12500"
type input "11 750"
type input "11750"
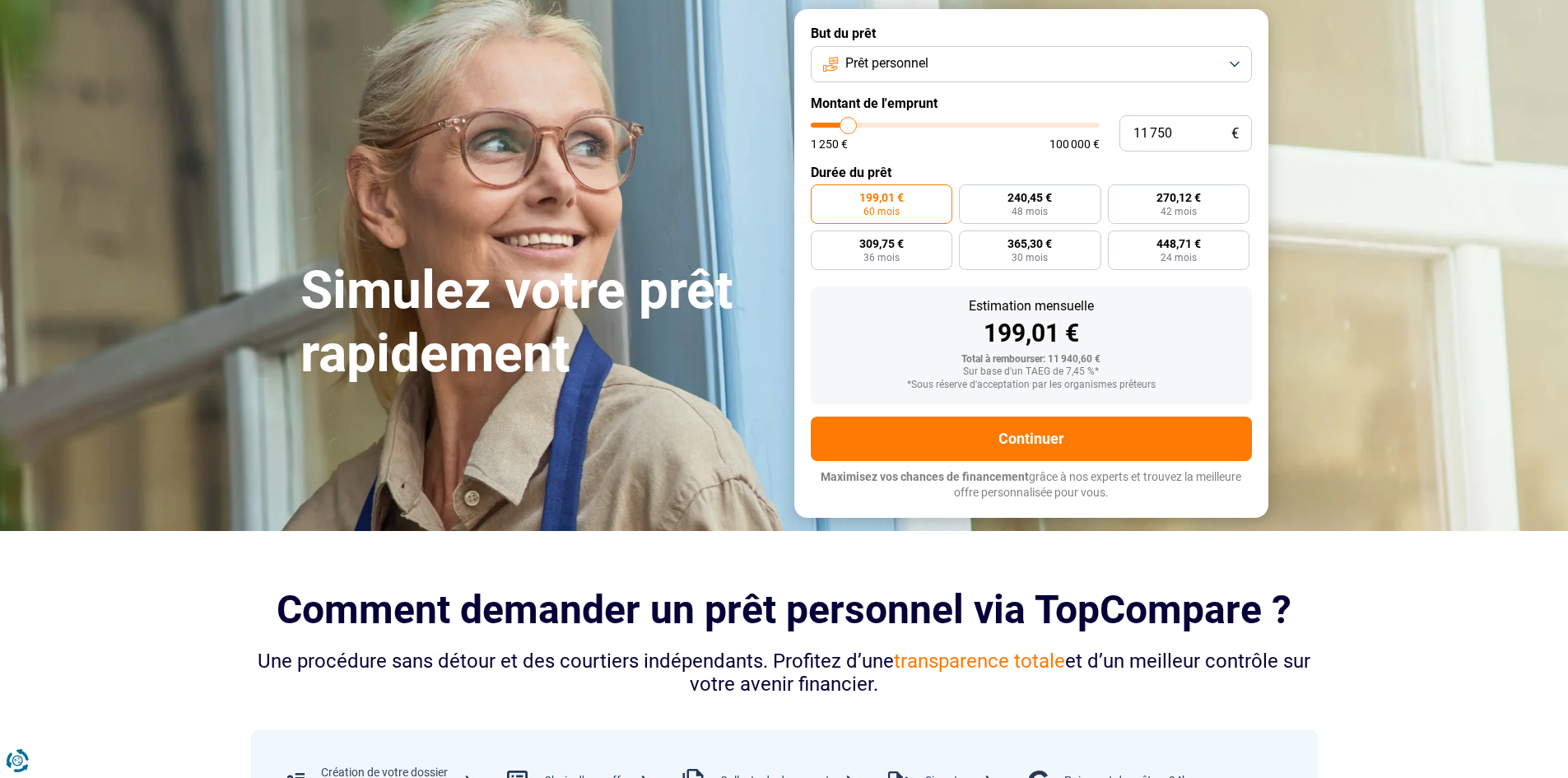
type input "11 500"
type input "11500"
type input "11 250"
type input "11250"
type input "11 000"
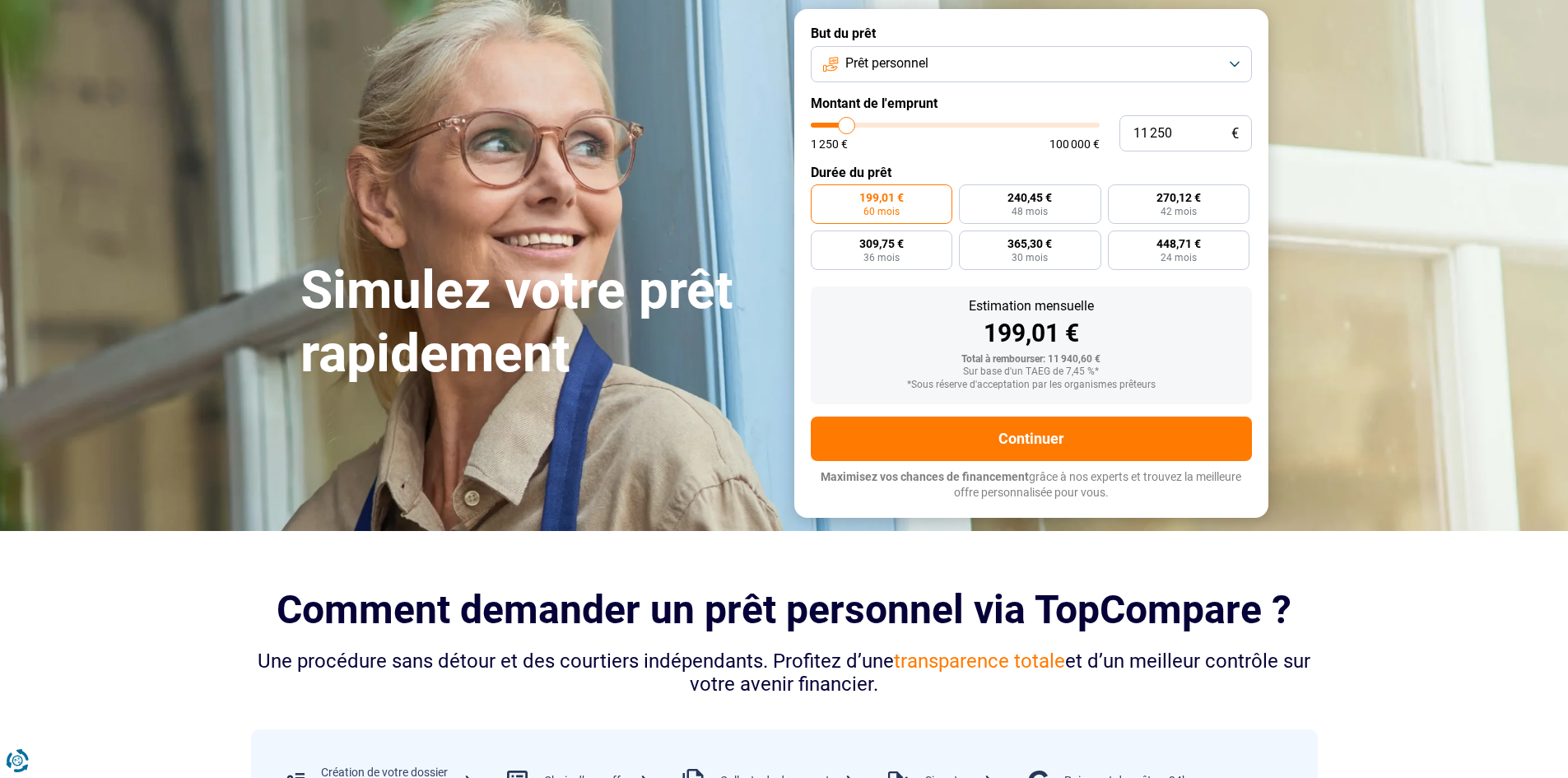
type input "11000"
type input "10 500"
type input "10500"
type input "10 250"
type input "10250"
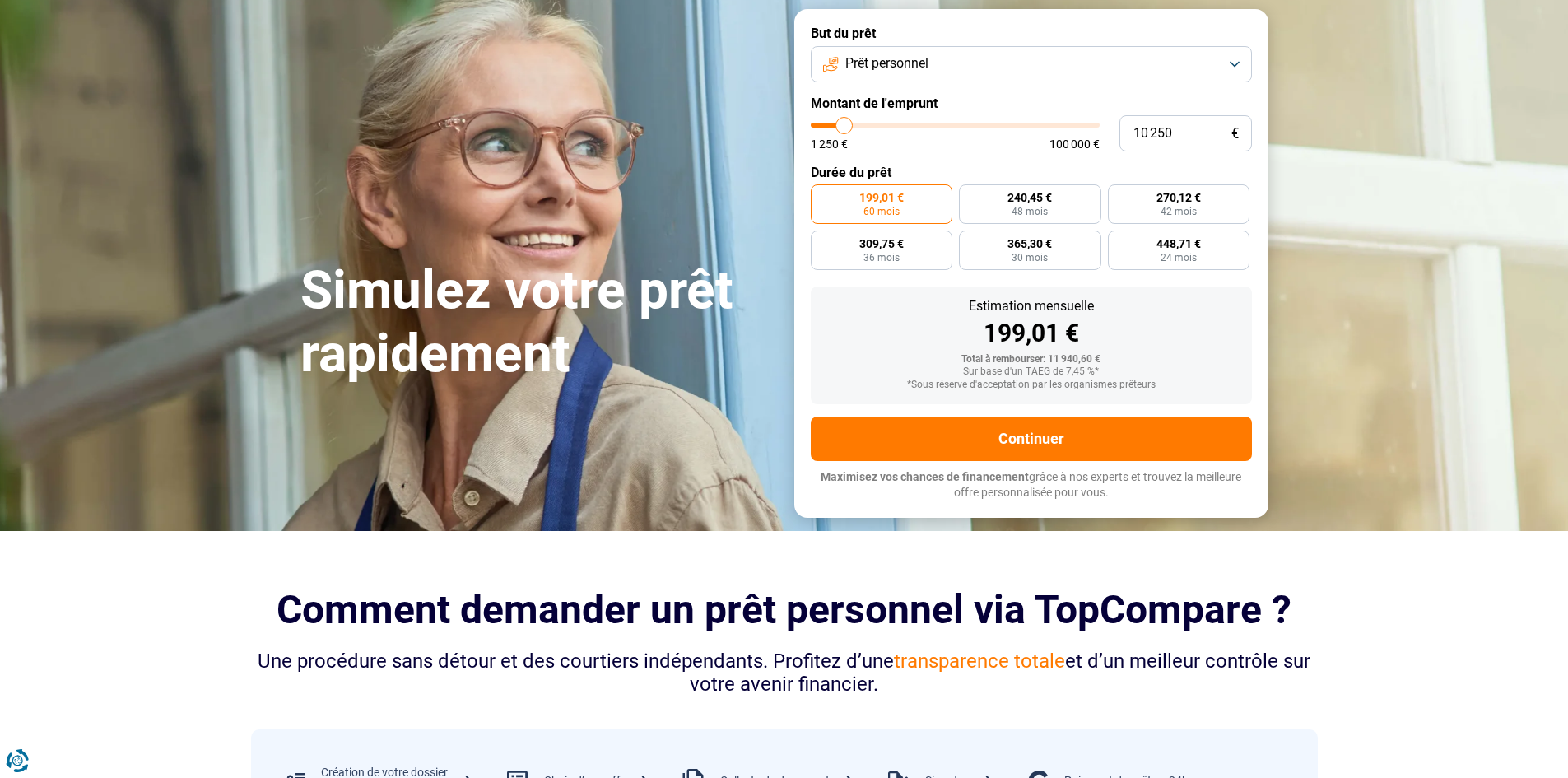
click at [844, 122] on input "range" at bounding box center [955, 125] width 289 height 5
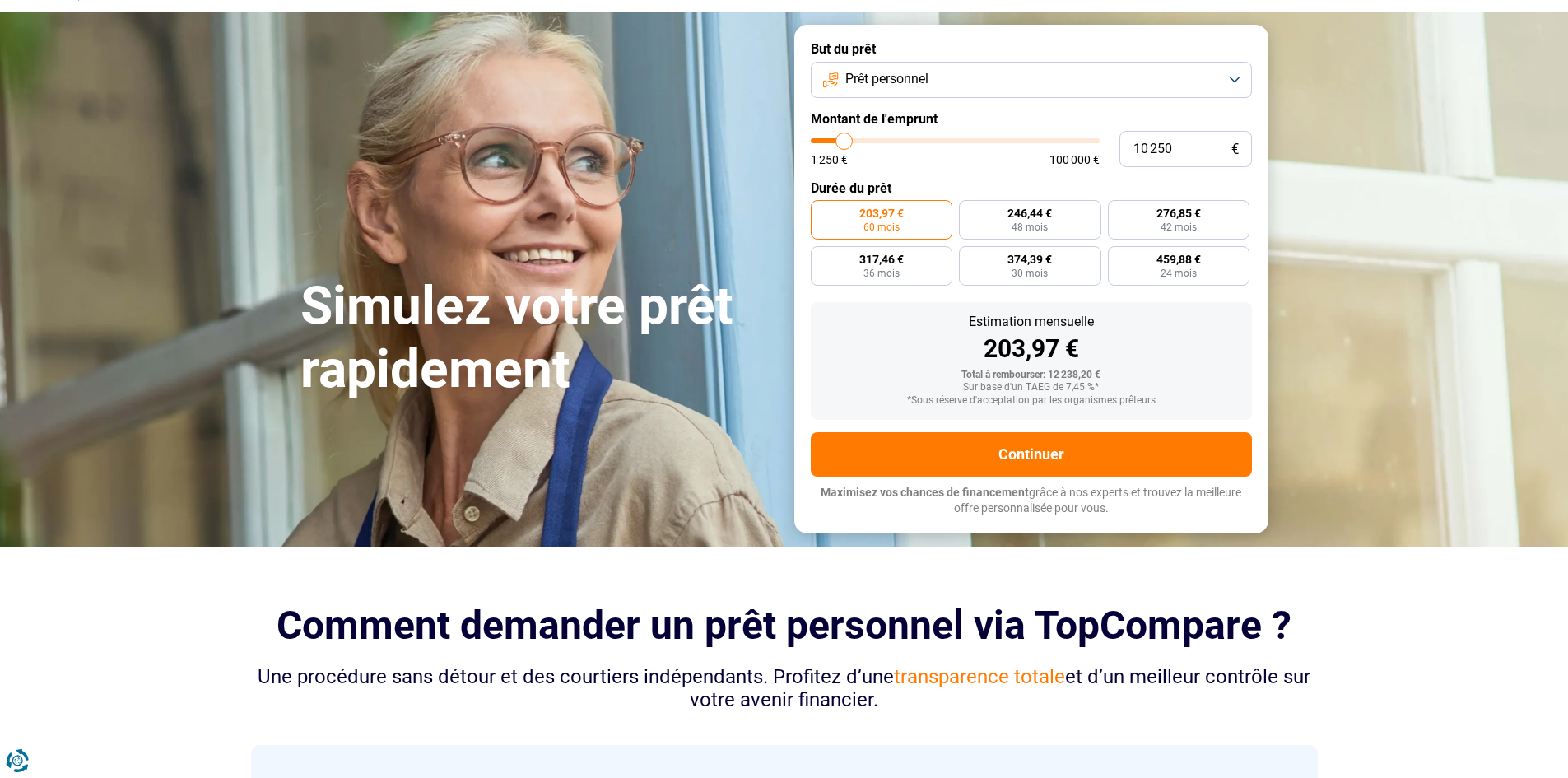
scroll to position [0, 0]
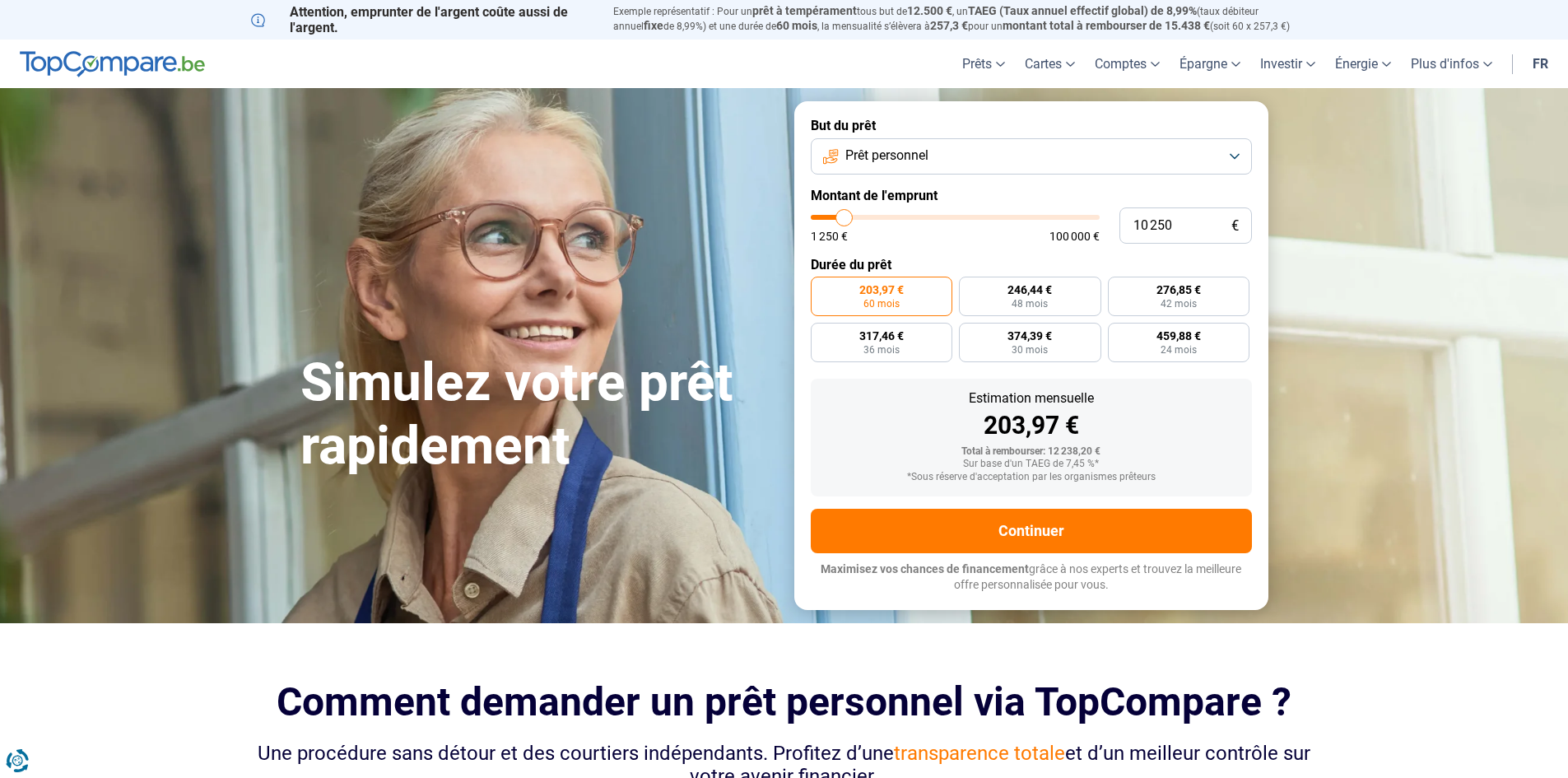
type input "9 750"
type input "9750"
type input "9 500"
type input "9500"
type input "9 000"
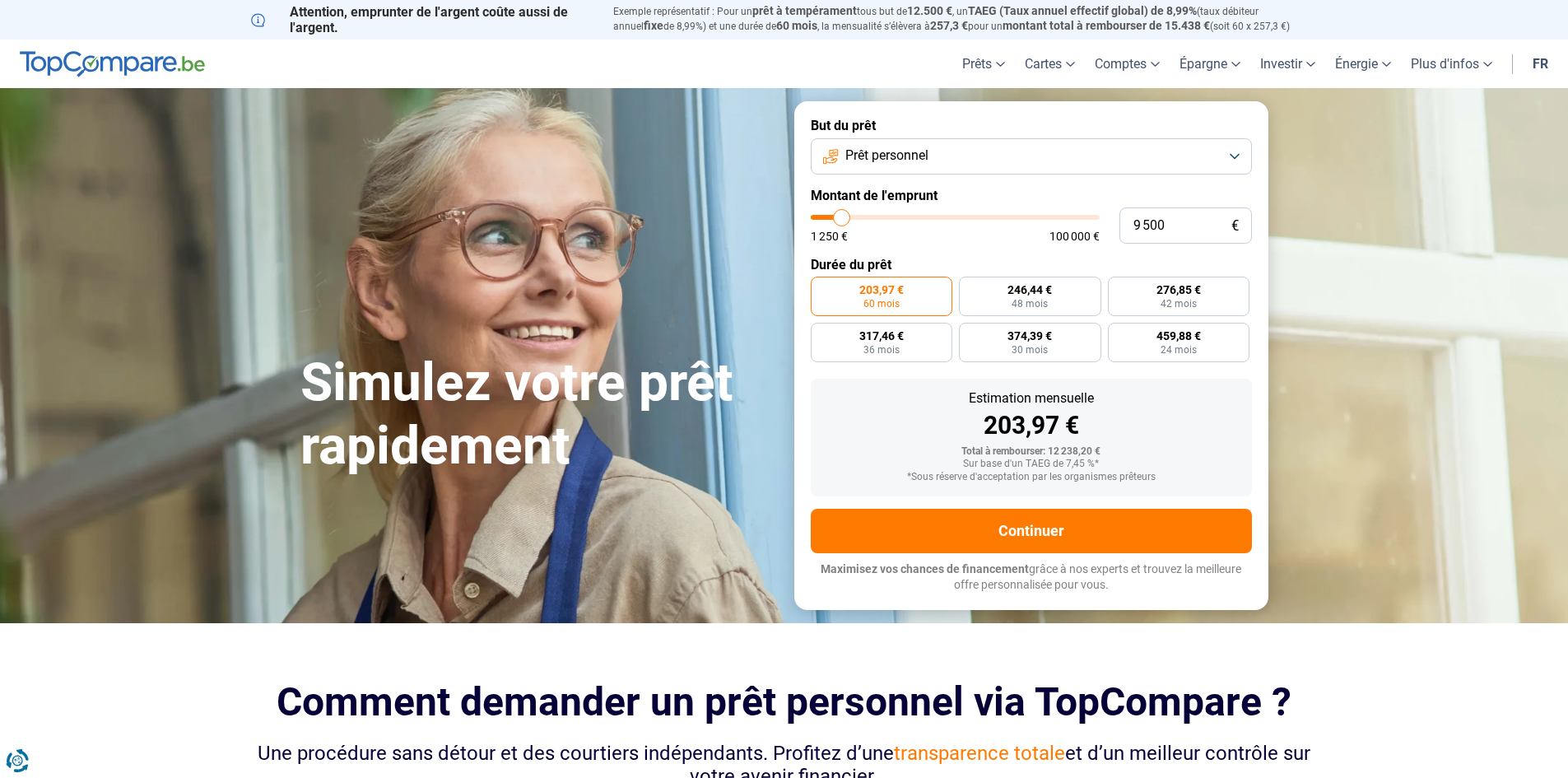
type input "9000"
type input "8 750"
type input "8750"
type input "8 500"
type input "8500"
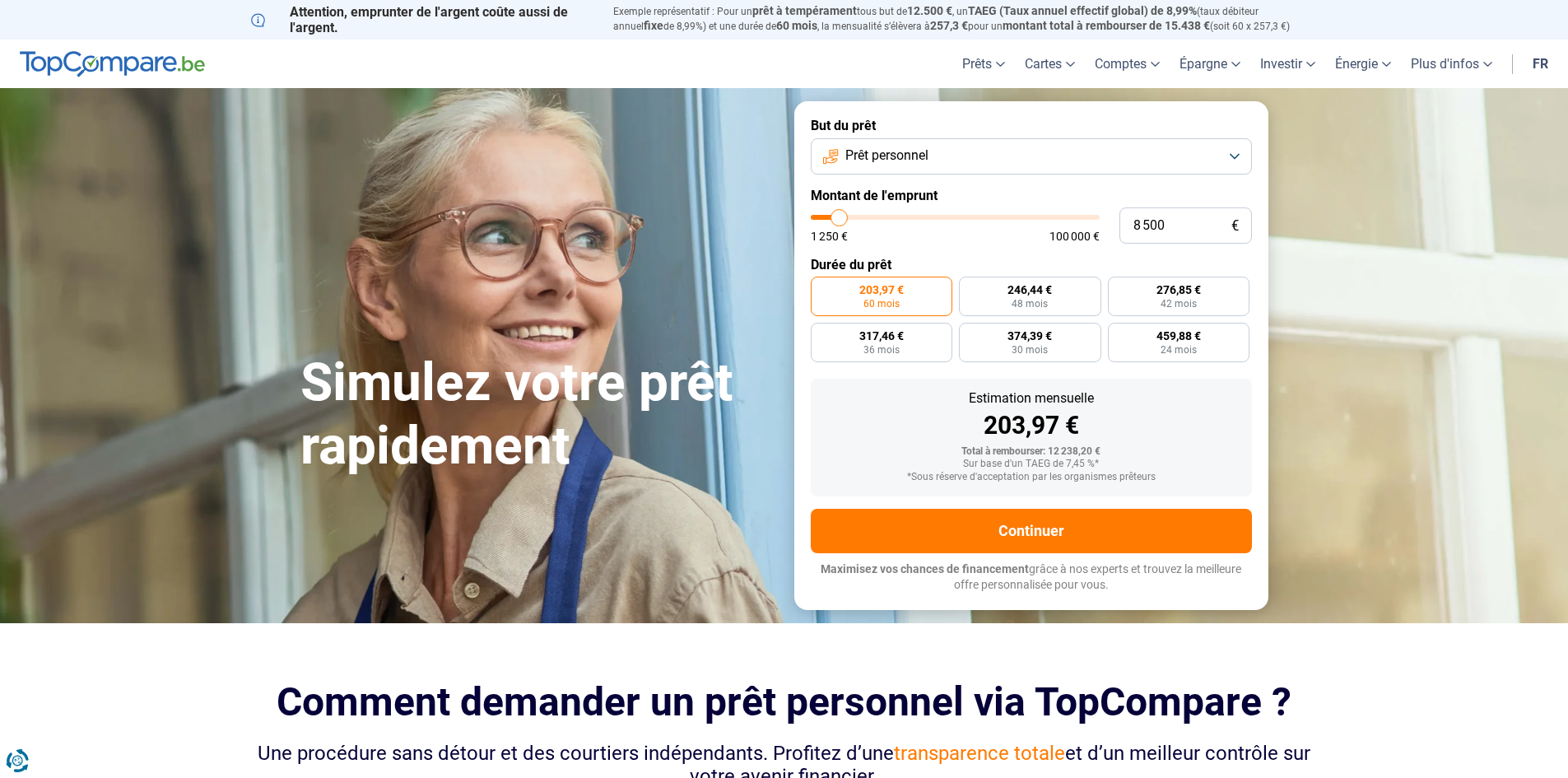
type input "8 250"
type input "8250"
type input "8 000"
type input "8000"
type input "7 500"
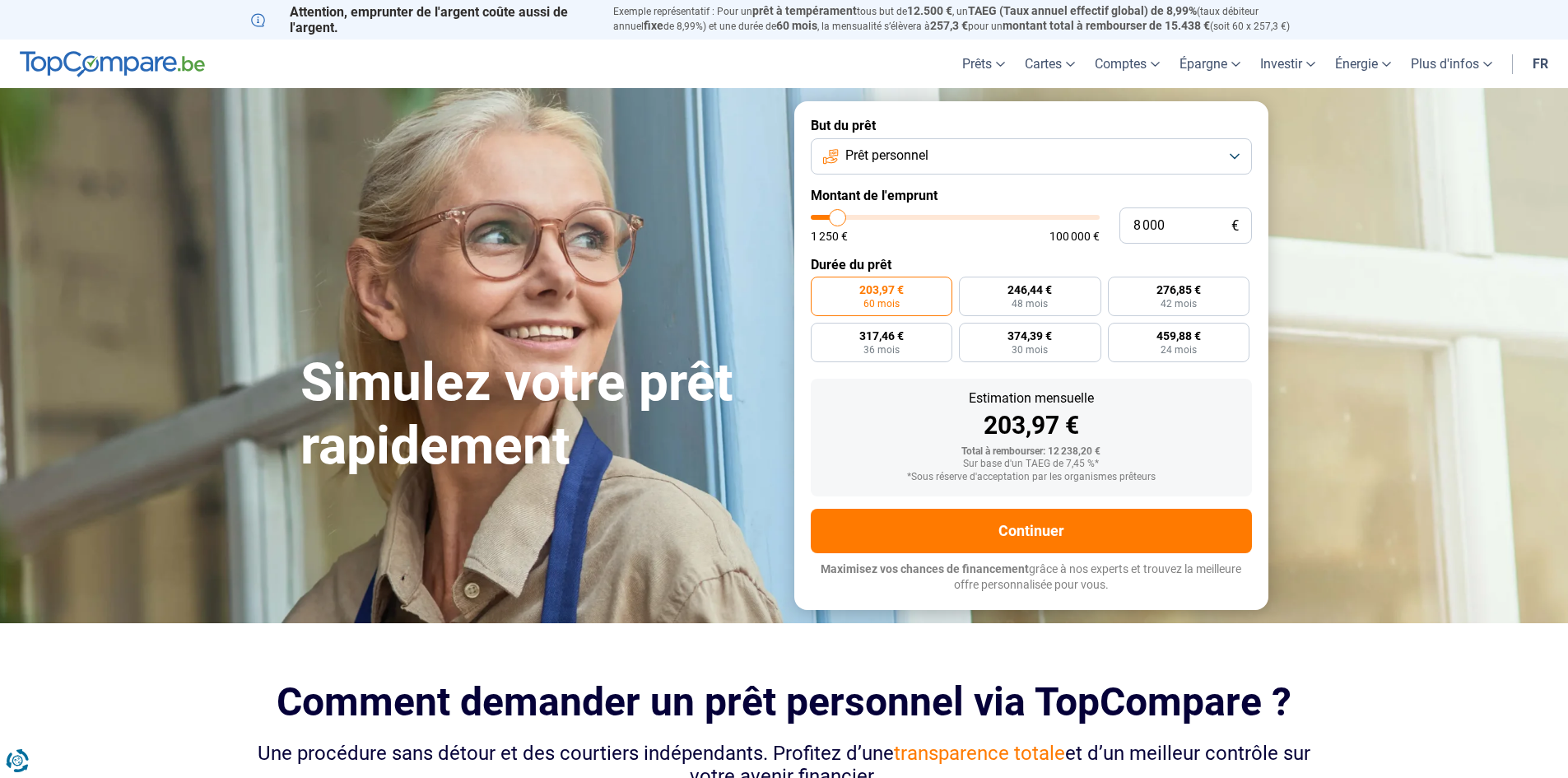
type input "7500"
type input "7 000"
type input "7000"
type input "6 750"
type input "6750"
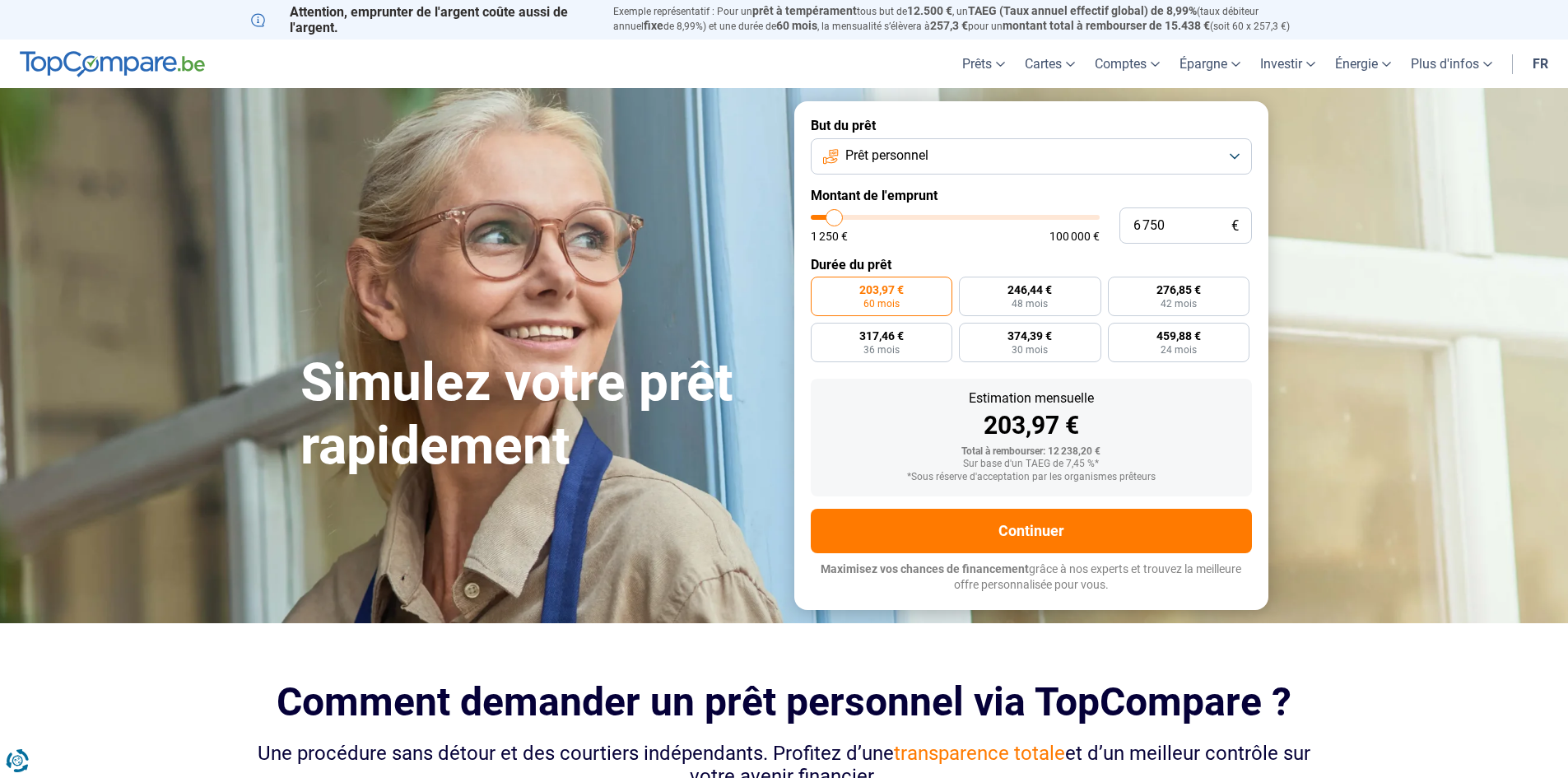
type input "6 500"
type input "6500"
type input "6 000"
type input "6000"
type input "6 500"
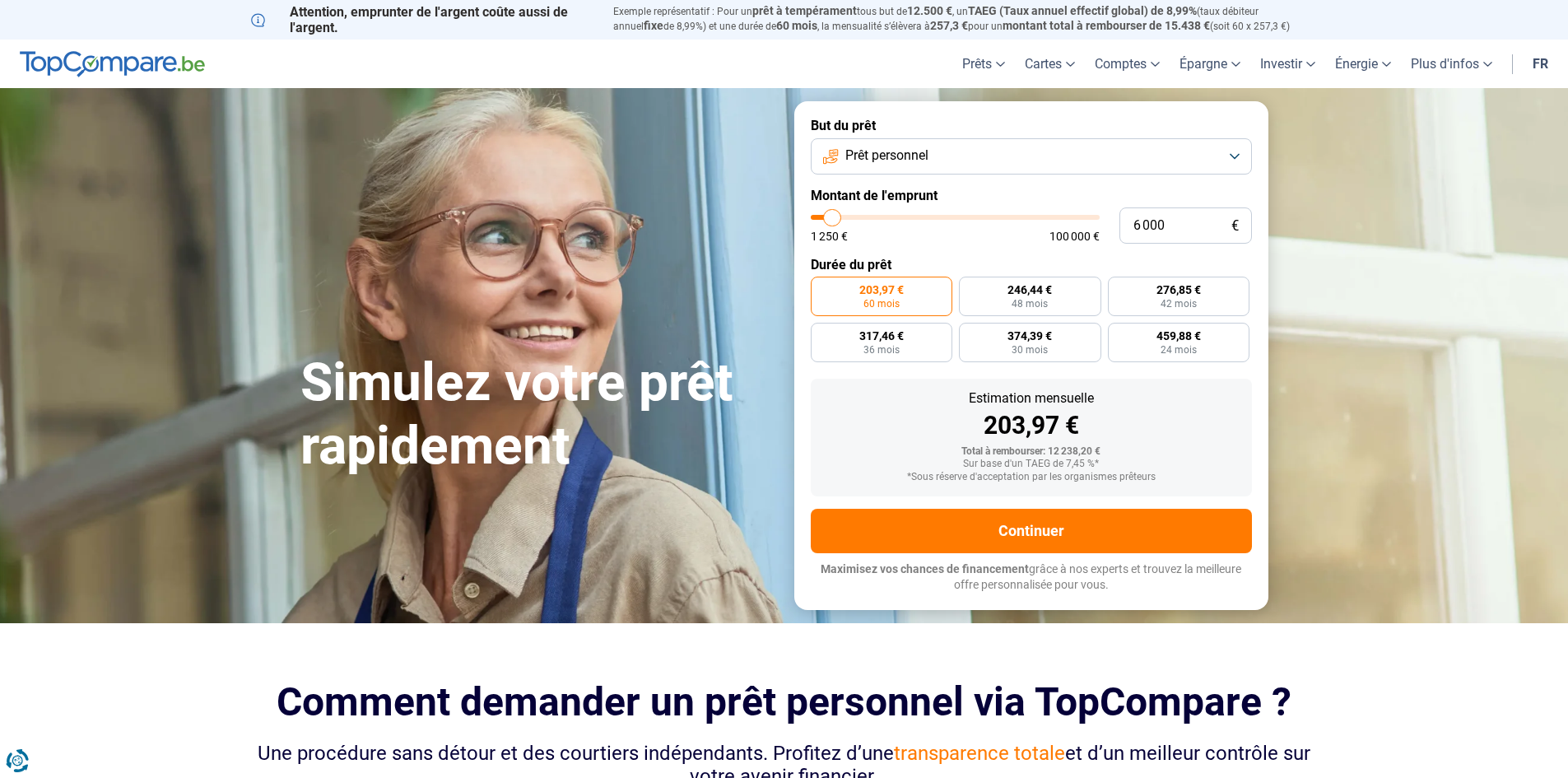
type input "6500"
type input "7 000"
type input "7000"
type input "7 250"
type input "7250"
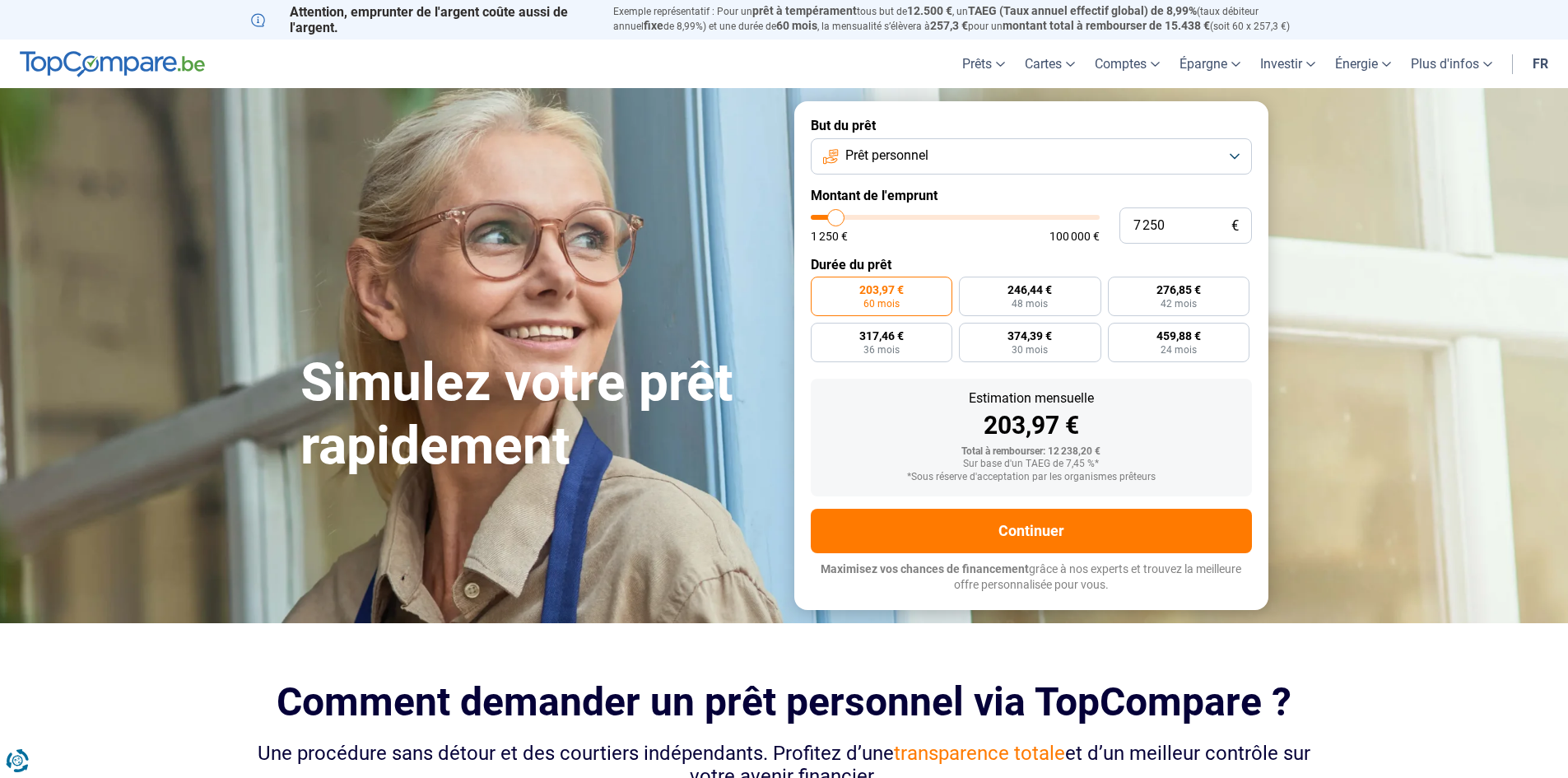
type input "7 500"
type input "7500"
type input "8 250"
type input "8250"
type input "8 500"
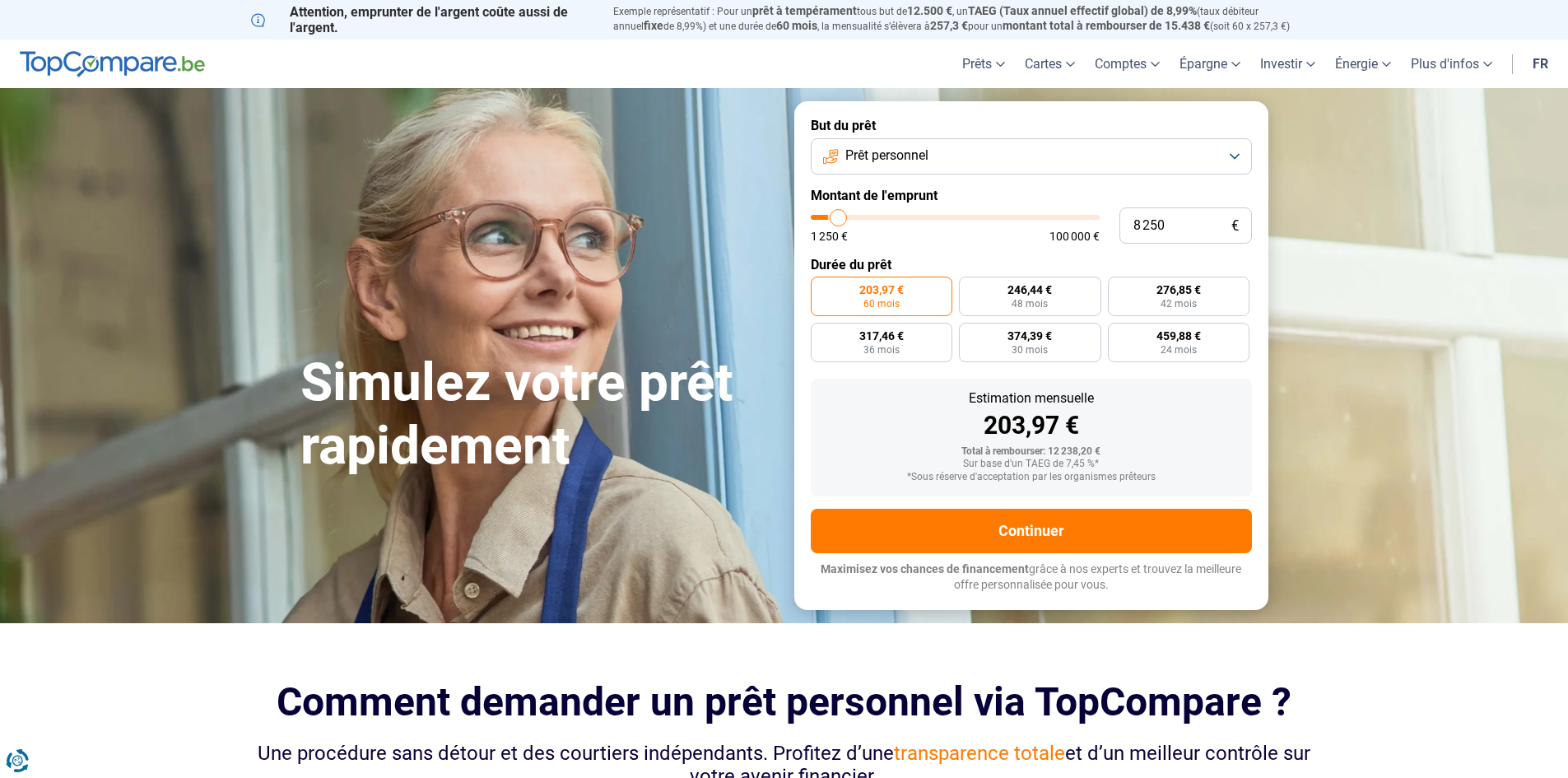
type input "8500"
type input "8 750"
type input "8750"
type input "9 500"
type input "9500"
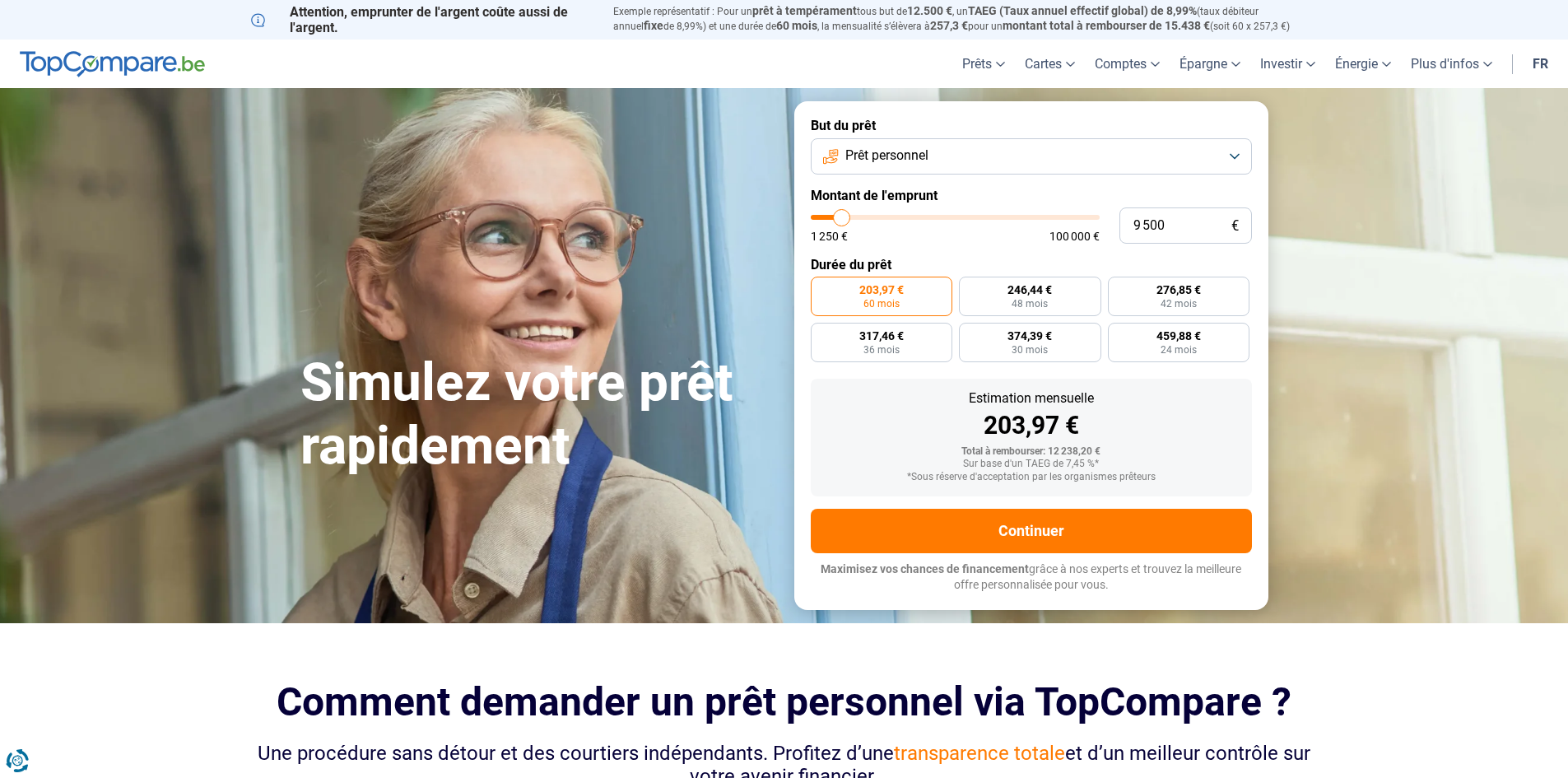
type input "9 750"
type input "9750"
type input "10 000"
type input "10000"
type input "10 250"
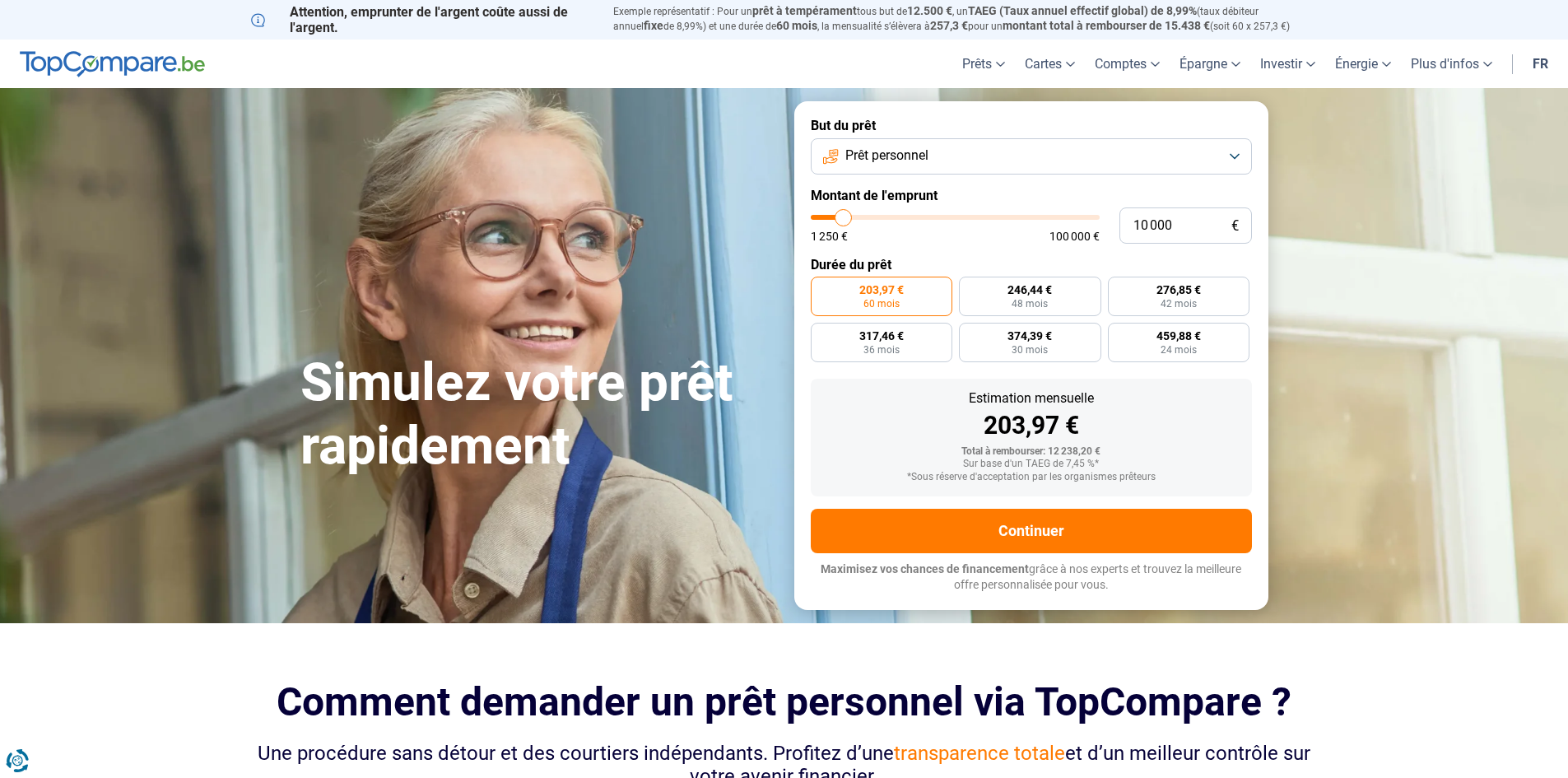
type input "10250"
type input "10 000"
type input "10000"
type input "9 750"
type input "9750"
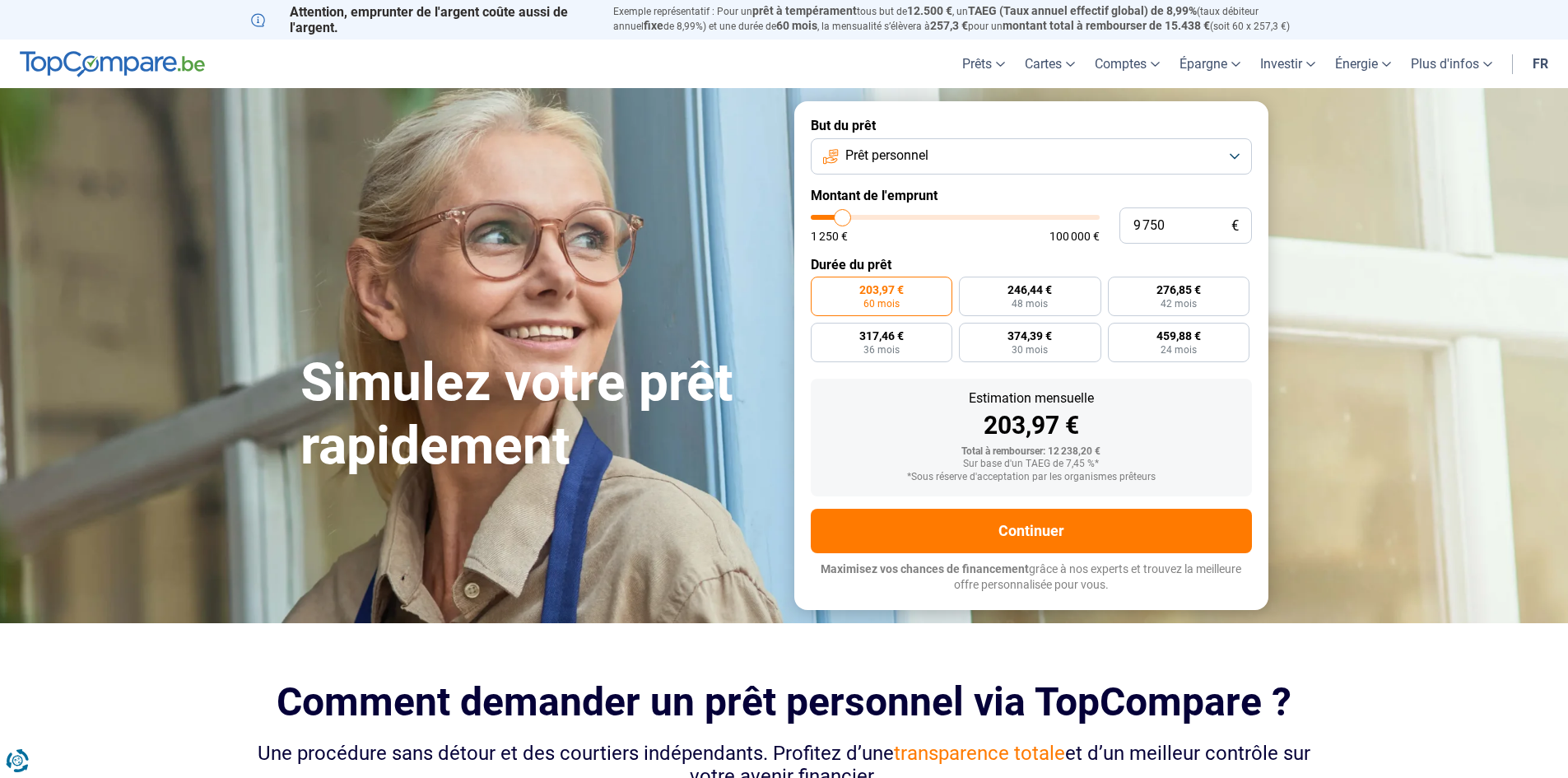
type input "10 000"
type input "10000"
type input "10 250"
type input "10250"
type input "10 500"
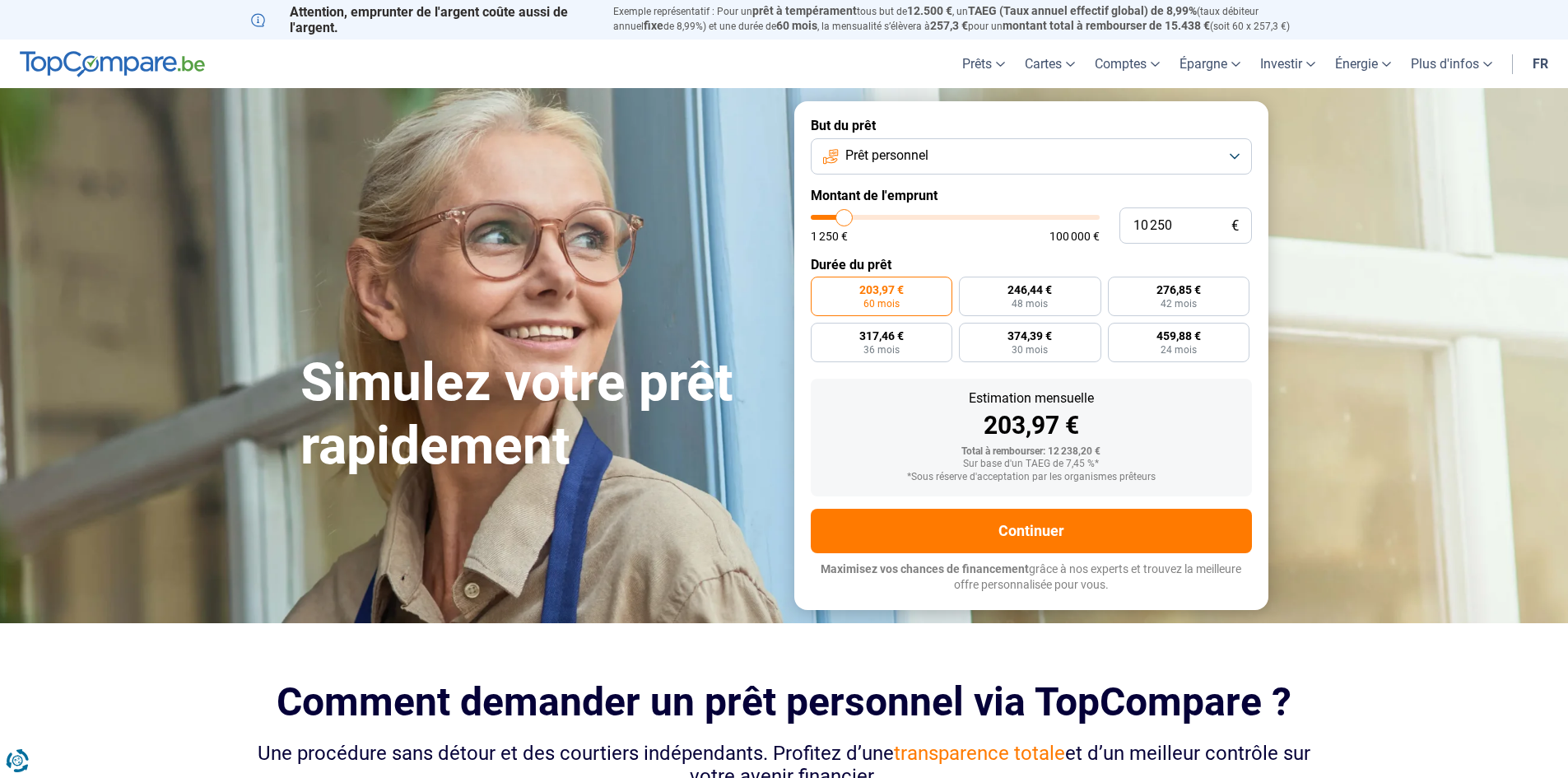
type input "10500"
type input "11 000"
type input "11000"
type input "11 500"
type input "11500"
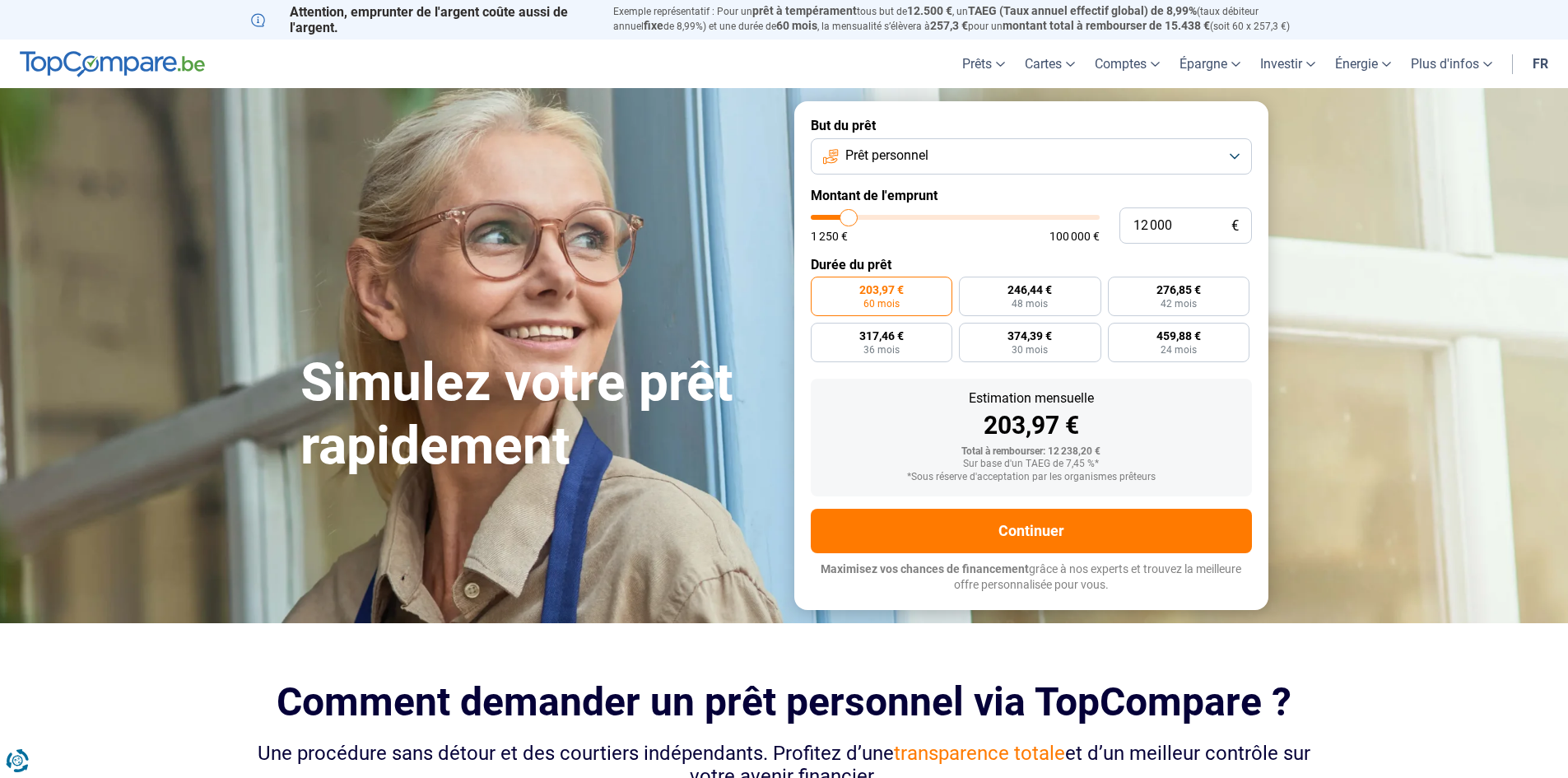
click at [849, 216] on input "range" at bounding box center [955, 218] width 289 height 5
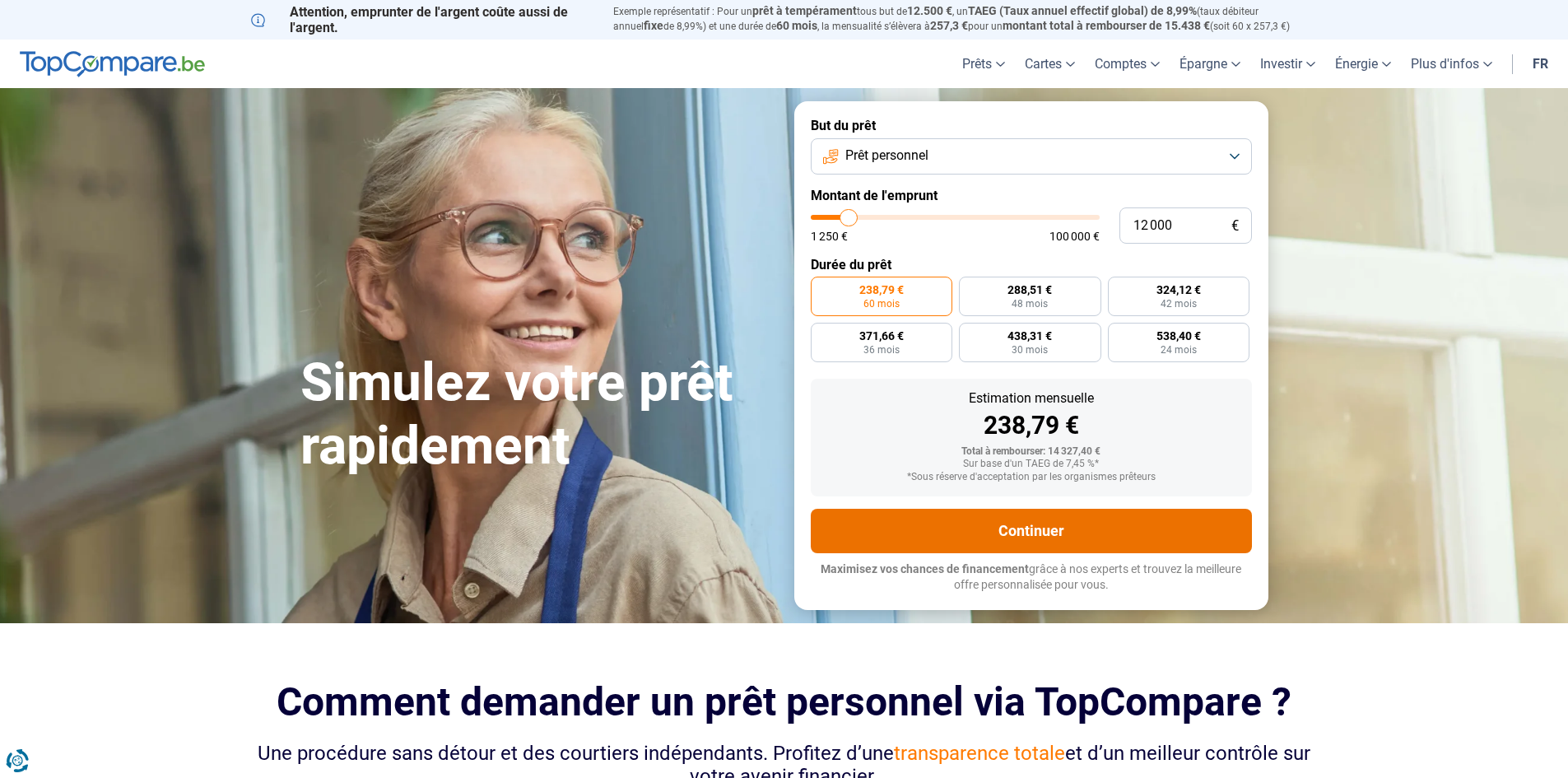
click at [1094, 530] on button "Continuer" at bounding box center [1031, 530] width 441 height 44
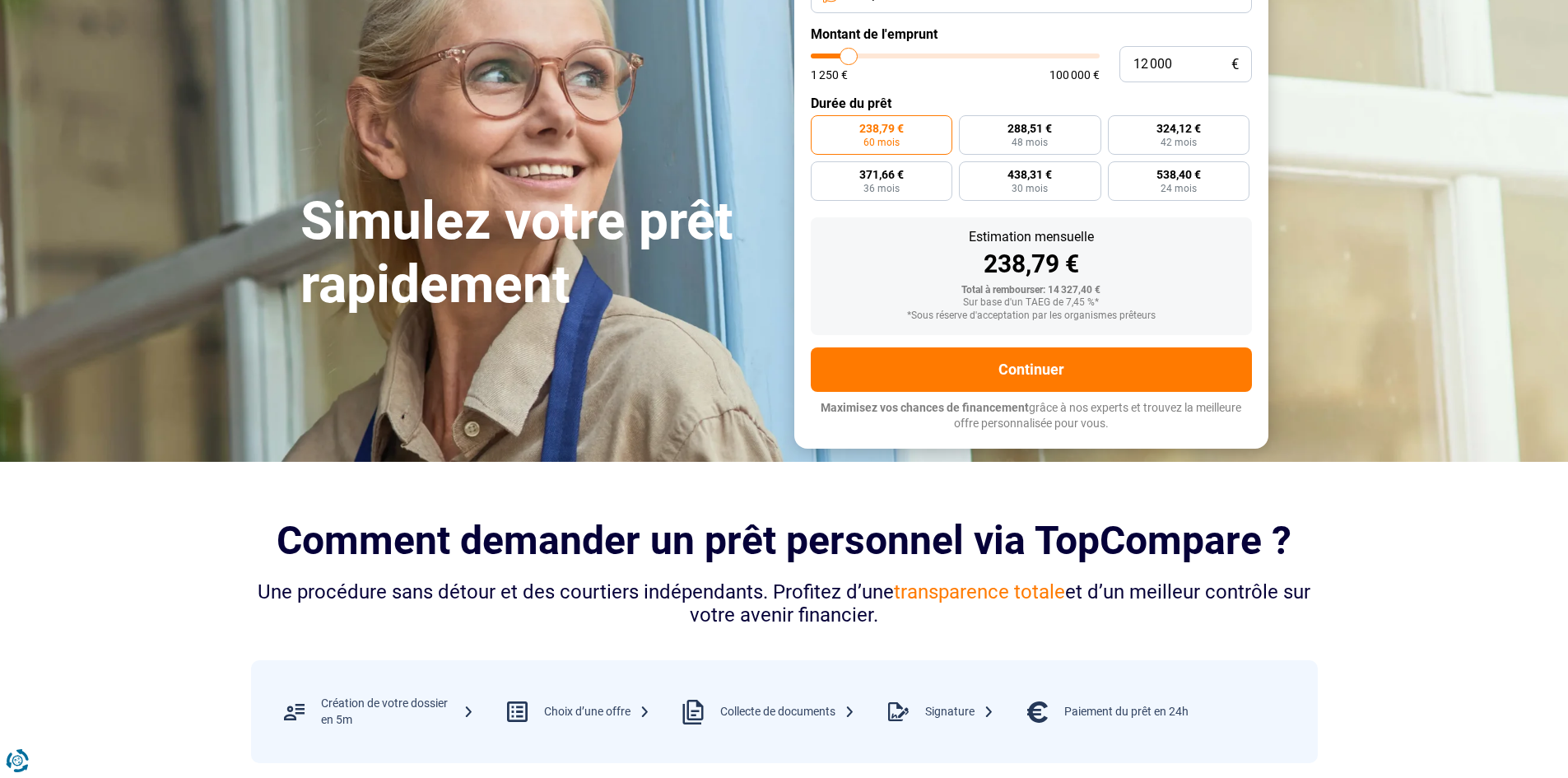
scroll to position [494, 0]
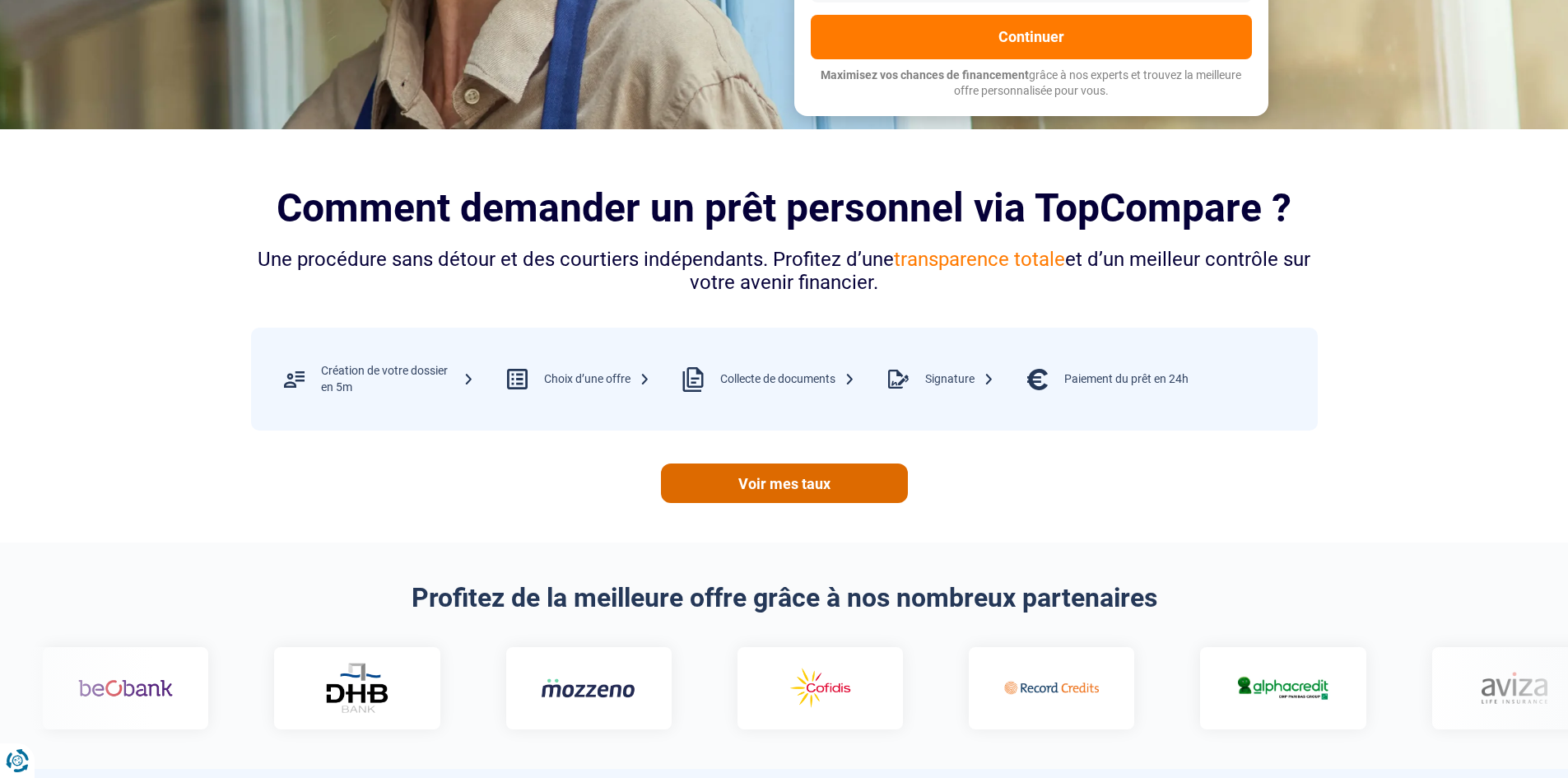
click at [810, 475] on link "Voir mes taux" at bounding box center [784, 483] width 247 height 40
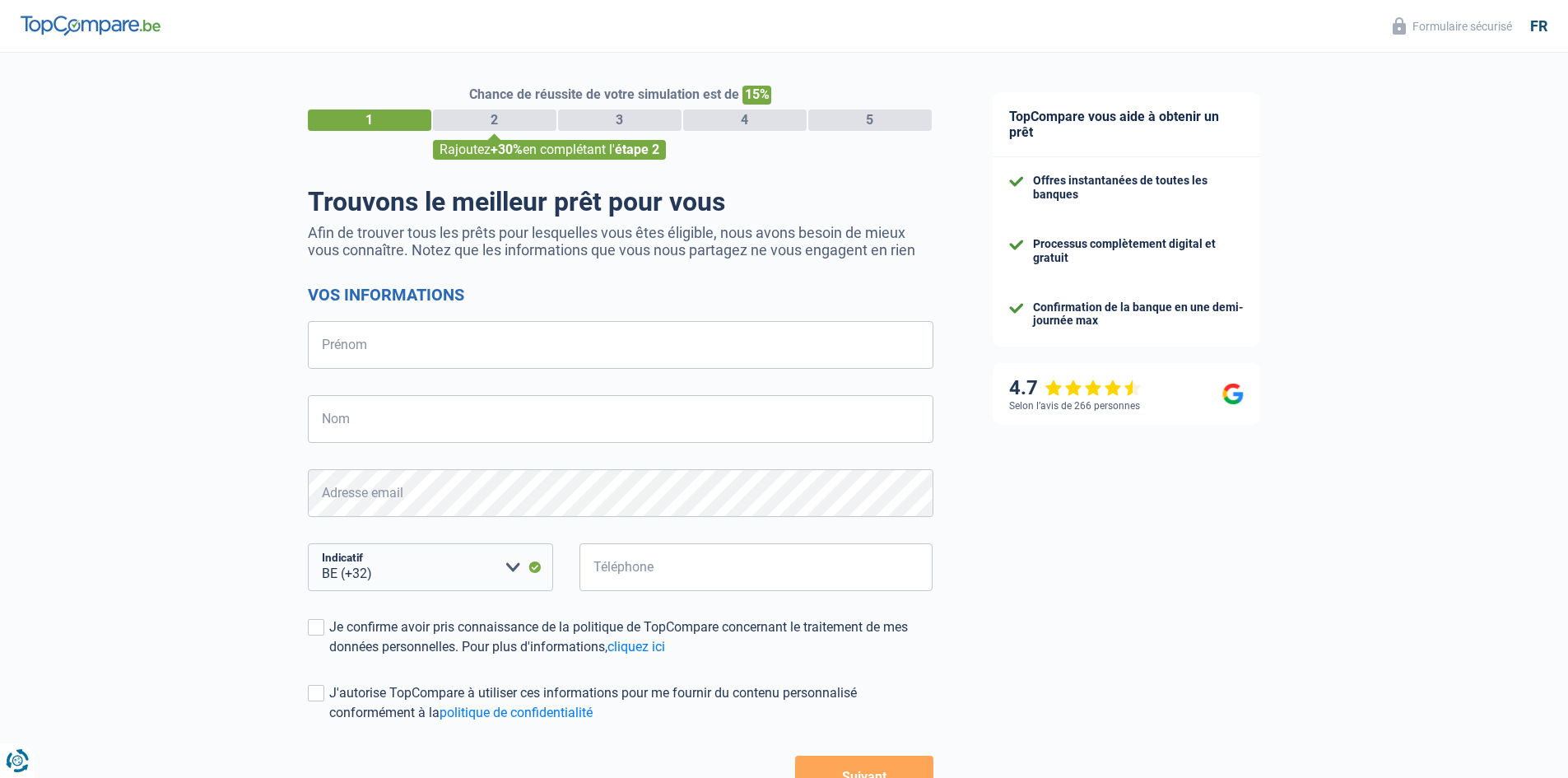
select select "32"
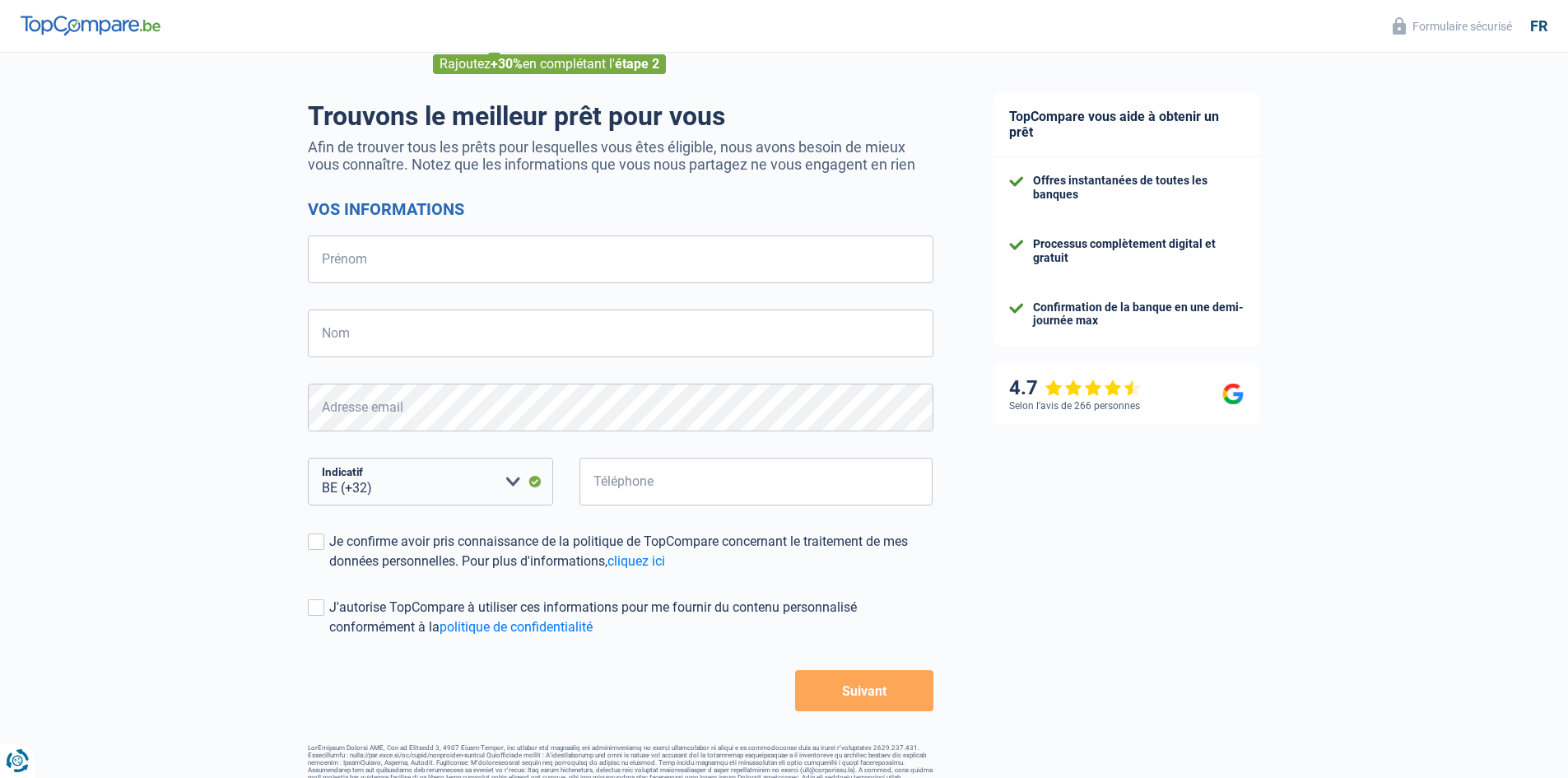
scroll to position [116, 0]
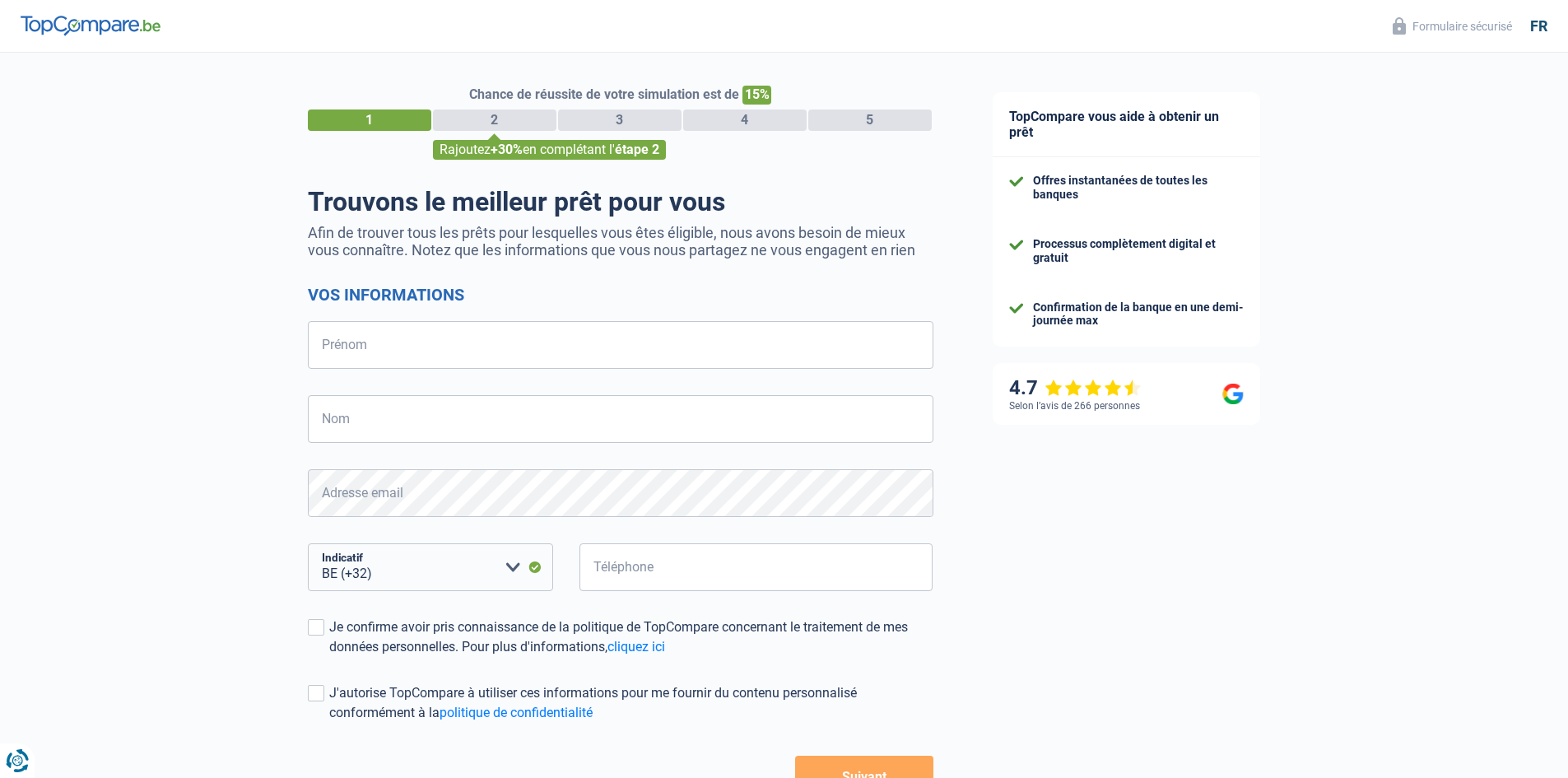
select select "32"
